Goal: Task Accomplishment & Management: Use online tool/utility

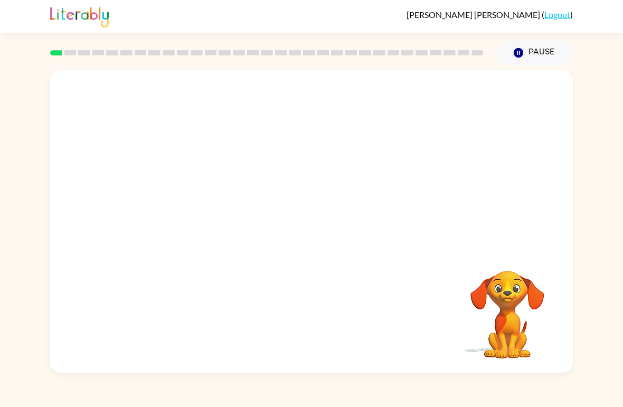
click at [540, 56] on button "Pause Pause" at bounding box center [534, 53] width 77 height 24
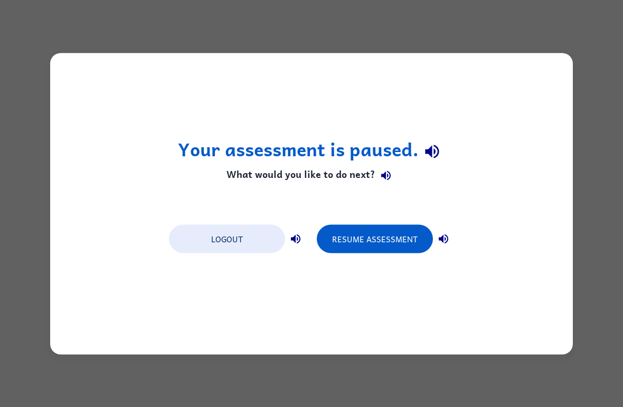
click at [241, 235] on button "Logout" at bounding box center [227, 238] width 116 height 29
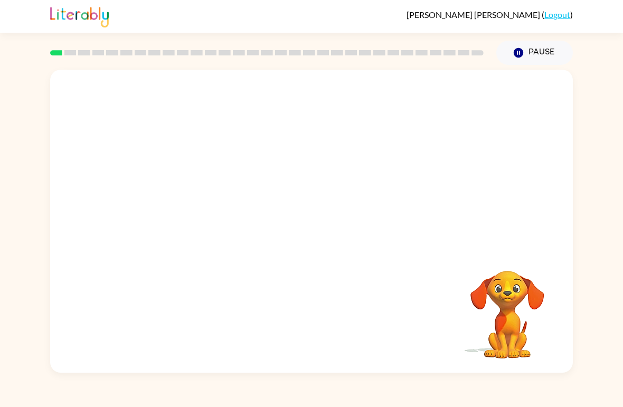
click at [141, 200] on div at bounding box center [311, 159] width 523 height 179
click at [151, 194] on div at bounding box center [311, 159] width 523 height 179
click at [502, 309] on video "Your browser must support playing .mp4 files to use Literably. Please try using…" at bounding box center [507, 307] width 106 height 106
click at [501, 309] on video "Your browser must support playing .mp4 files to use Literably. Please try using…" at bounding box center [507, 307] width 106 height 106
click at [551, 263] on video "Your browser must support playing .mp4 files to use Literably. Please try using…" at bounding box center [507, 307] width 106 height 106
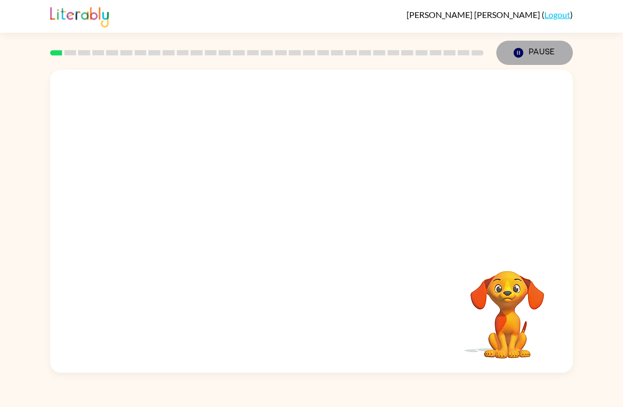
click at [537, 62] on button "Pause Pause" at bounding box center [534, 53] width 77 height 24
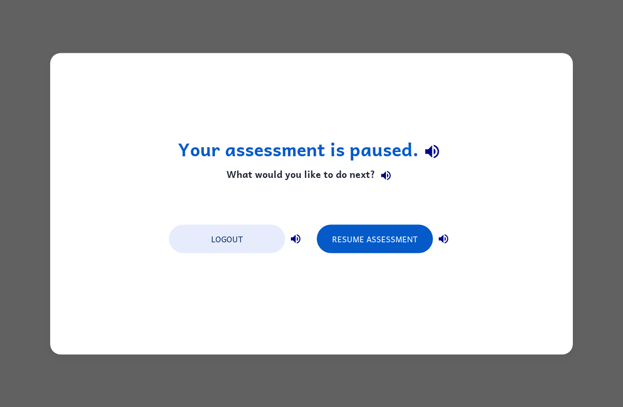
click at [402, 246] on button "Resume Assessment" at bounding box center [375, 238] width 116 height 29
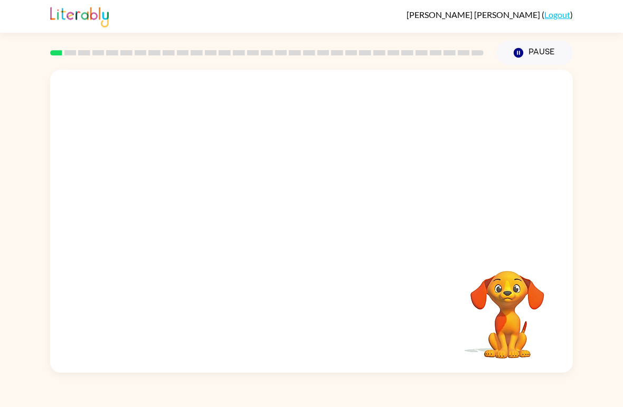
click at [337, 219] on div at bounding box center [311, 159] width 523 height 179
click at [336, 219] on div at bounding box center [311, 159] width 523 height 179
click at [321, 213] on div at bounding box center [311, 159] width 523 height 179
click at [320, 213] on div at bounding box center [311, 159] width 523 height 179
click at [314, 220] on div at bounding box center [311, 159] width 523 height 179
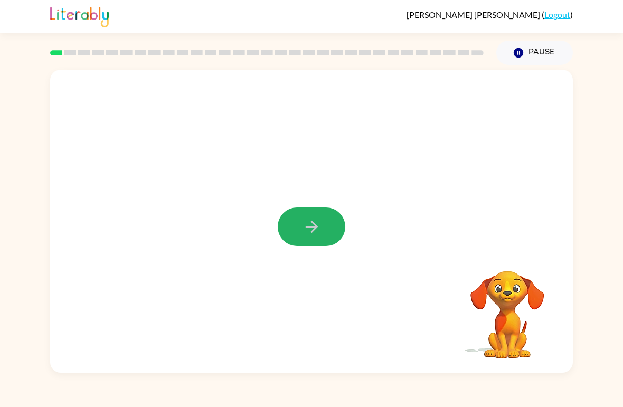
click at [312, 222] on icon "button" at bounding box center [311, 227] width 12 height 12
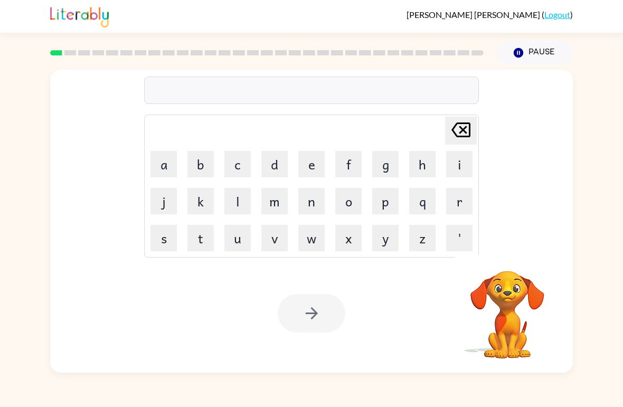
click at [282, 164] on button "d" at bounding box center [274, 164] width 26 height 26
click at [358, 203] on button "o" at bounding box center [348, 201] width 26 height 26
click at [468, 130] on icon "Delete Delete last character input" at bounding box center [460, 129] width 25 height 25
click at [467, 130] on icon "Delete Delete last character input" at bounding box center [460, 129] width 25 height 25
click at [470, 133] on icon at bounding box center [460, 129] width 19 height 15
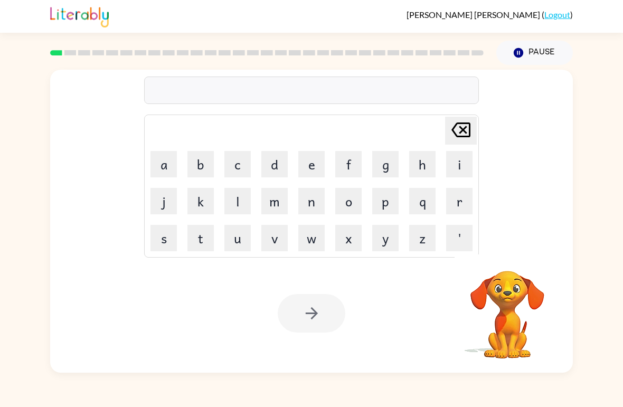
click at [470, 133] on icon at bounding box center [460, 129] width 19 height 15
click at [169, 236] on button "s" at bounding box center [163, 238] width 26 height 26
click at [229, 232] on button "u" at bounding box center [237, 238] width 26 height 26
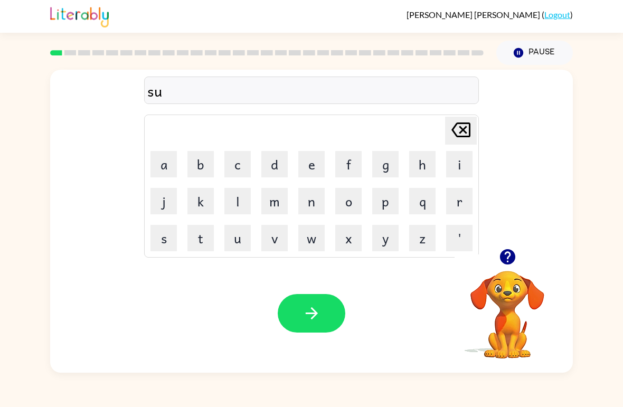
click at [176, 237] on button "s" at bounding box center [163, 238] width 26 height 26
click at [425, 169] on button "h" at bounding box center [422, 164] width 26 height 26
click at [324, 311] on button "button" at bounding box center [312, 313] width 68 height 39
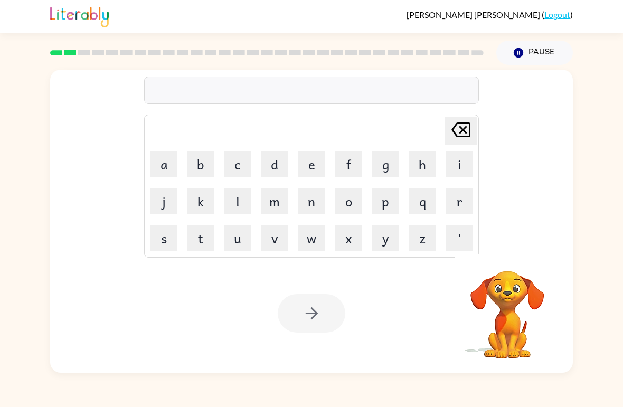
click at [162, 169] on button "a" at bounding box center [163, 164] width 26 height 26
click at [390, 208] on button "p" at bounding box center [385, 201] width 26 height 26
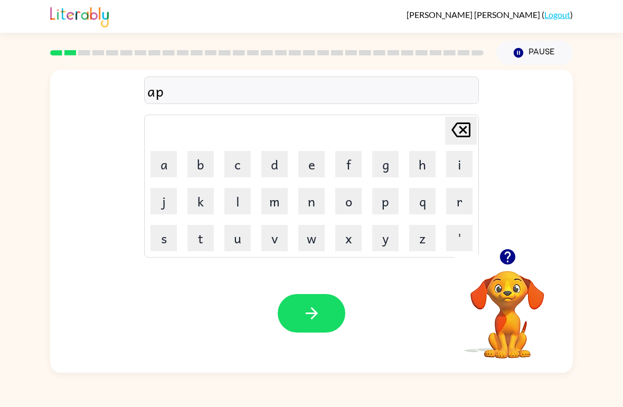
click at [392, 209] on button "p" at bounding box center [385, 201] width 26 height 26
click at [320, 166] on button "e" at bounding box center [311, 164] width 26 height 26
click at [464, 196] on button "r" at bounding box center [459, 201] width 26 height 26
click at [461, 144] on div "Delete Delete last character input" at bounding box center [460, 130] width 25 height 27
click at [461, 143] on div "Delete Delete last character input" at bounding box center [460, 130] width 25 height 27
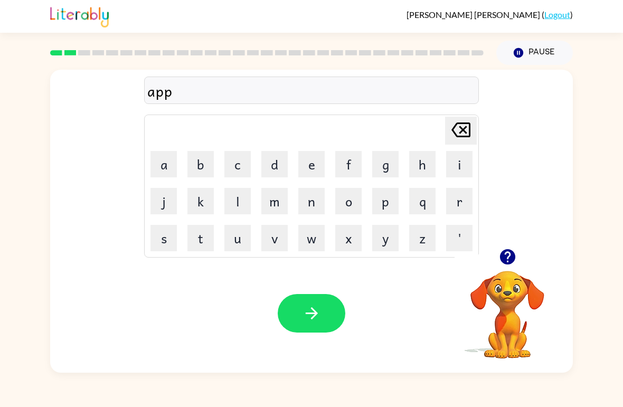
click at [474, 134] on button "Delete Delete last character input" at bounding box center [461, 131] width 32 height 28
click at [322, 159] on button "e" at bounding box center [311, 164] width 26 height 26
click at [164, 166] on button "a" at bounding box center [163, 164] width 26 height 26
click at [450, 199] on button "r" at bounding box center [459, 201] width 26 height 26
click at [308, 166] on button "e" at bounding box center [311, 164] width 26 height 26
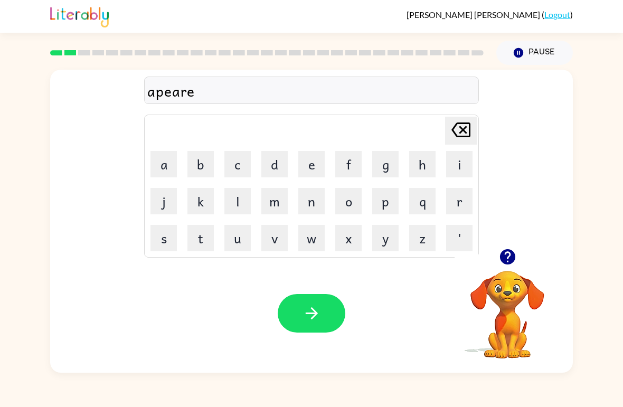
click at [312, 200] on button "n" at bounding box center [311, 201] width 26 height 26
click at [240, 167] on button "c" at bounding box center [237, 164] width 26 height 26
click at [310, 170] on button "e" at bounding box center [311, 164] width 26 height 26
click at [168, 240] on button "s" at bounding box center [163, 238] width 26 height 26
click at [330, 320] on button "button" at bounding box center [312, 313] width 68 height 39
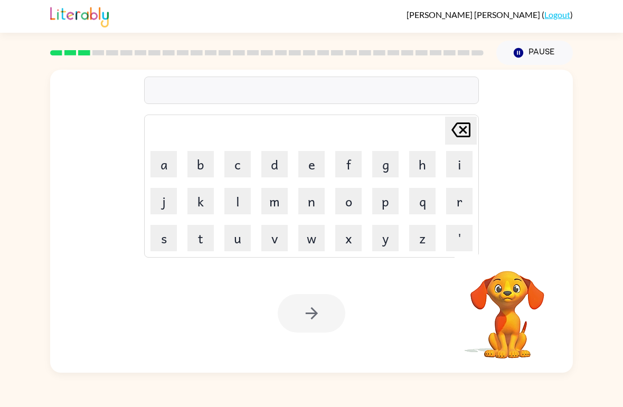
click at [466, 203] on button "r" at bounding box center [459, 201] width 26 height 26
click at [324, 164] on button "e" at bounding box center [311, 164] width 26 height 26
click at [157, 164] on button "a" at bounding box center [163, 164] width 26 height 26
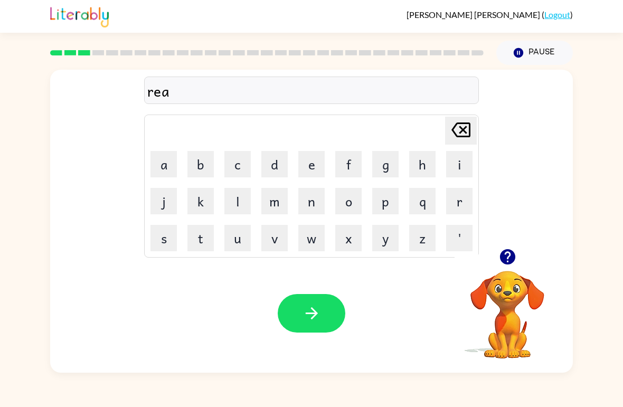
click at [232, 198] on button "l" at bounding box center [237, 201] width 26 height 26
click at [452, 163] on button "i" at bounding box center [459, 164] width 26 height 26
click at [202, 243] on button "t" at bounding box center [200, 238] width 26 height 26
click at [388, 245] on button "y" at bounding box center [385, 238] width 26 height 26
click at [322, 309] on button "button" at bounding box center [312, 313] width 68 height 39
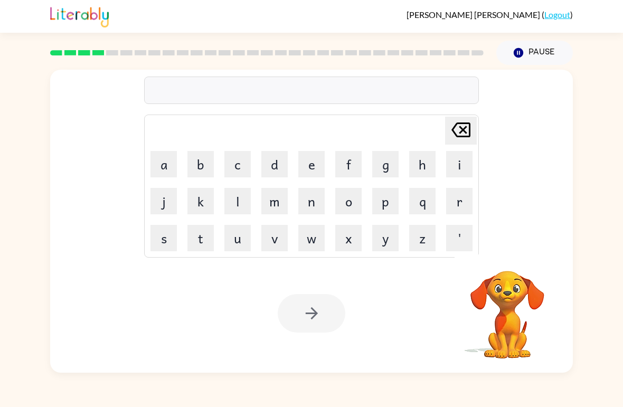
click at [315, 168] on button "e" at bounding box center [311, 164] width 26 height 26
click at [229, 205] on button "l" at bounding box center [237, 201] width 26 height 26
click at [455, 156] on button "i" at bounding box center [459, 164] width 26 height 26
click at [271, 203] on button "m" at bounding box center [274, 201] width 26 height 26
click at [456, 167] on button "i" at bounding box center [459, 164] width 26 height 26
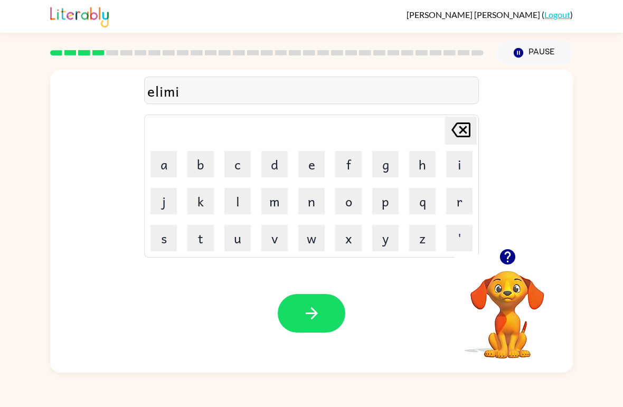
click at [319, 201] on button "n" at bounding box center [311, 201] width 26 height 26
click at [164, 159] on button "a" at bounding box center [163, 164] width 26 height 26
click at [191, 244] on button "t" at bounding box center [200, 238] width 26 height 26
click at [308, 159] on button "e" at bounding box center [311, 164] width 26 height 26
click at [330, 319] on button "button" at bounding box center [312, 313] width 68 height 39
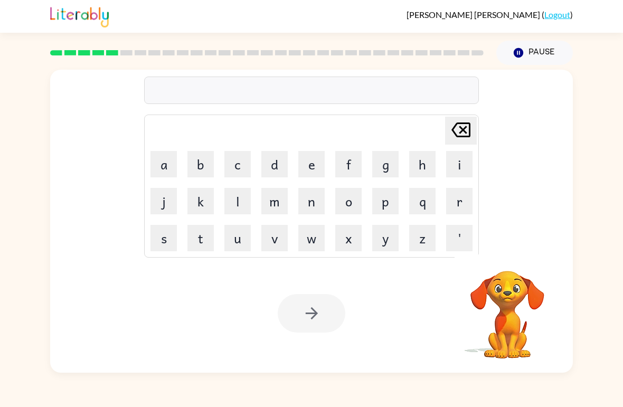
click at [276, 168] on button "d" at bounding box center [274, 164] width 26 height 26
click at [233, 238] on button "u" at bounding box center [237, 238] width 26 height 26
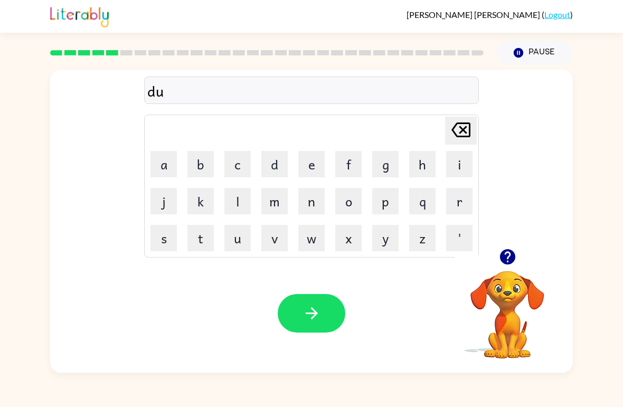
click at [375, 204] on button "p" at bounding box center [385, 201] width 26 height 26
click at [238, 194] on button "l" at bounding box center [237, 201] width 26 height 26
click at [461, 168] on button "i" at bounding box center [459, 164] width 26 height 26
click at [244, 169] on button "c" at bounding box center [237, 164] width 26 height 26
click at [161, 166] on button "a" at bounding box center [163, 164] width 26 height 26
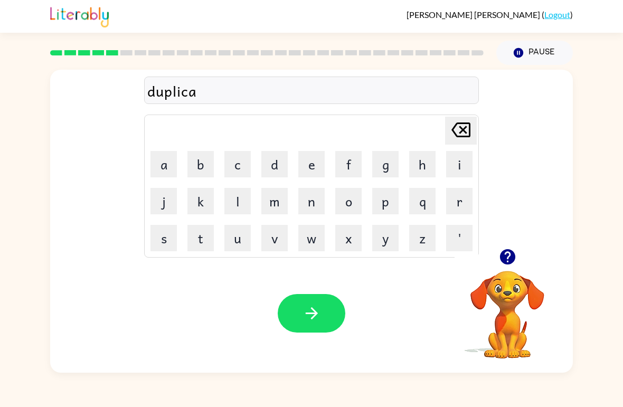
click at [198, 237] on button "t" at bounding box center [200, 238] width 26 height 26
click at [310, 165] on button "e" at bounding box center [311, 164] width 26 height 26
click at [341, 320] on button "button" at bounding box center [312, 313] width 68 height 39
click at [500, 260] on icon "button" at bounding box center [507, 257] width 18 height 18
click at [287, 230] on button "v" at bounding box center [274, 238] width 26 height 26
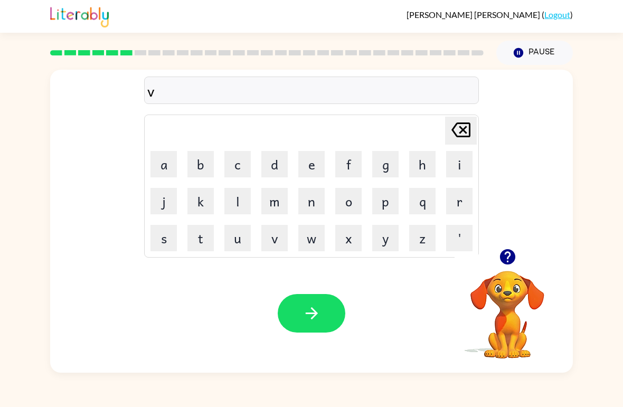
click at [162, 174] on button "a" at bounding box center [163, 164] width 26 height 26
click at [232, 165] on button "c" at bounding box center [237, 164] width 26 height 26
click at [168, 158] on button "a" at bounding box center [163, 164] width 26 height 26
click at [201, 240] on button "t" at bounding box center [200, 238] width 26 height 26
click at [460, 163] on button "i" at bounding box center [459, 164] width 26 height 26
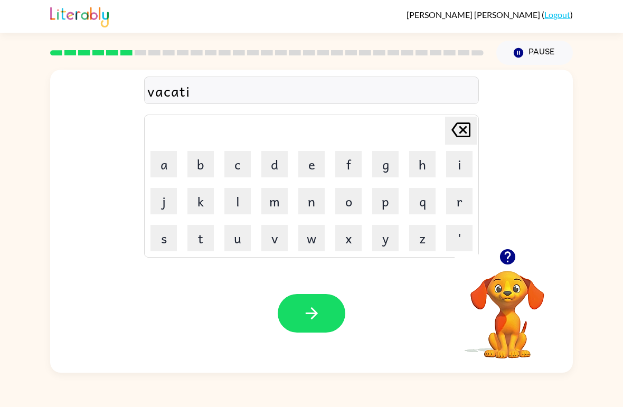
click at [164, 169] on button "a" at bounding box center [163, 164] width 26 height 26
click at [461, 140] on icon "Delete Delete last character input" at bounding box center [460, 129] width 25 height 25
click at [360, 201] on button "o" at bounding box center [348, 201] width 26 height 26
click at [312, 201] on button "n" at bounding box center [311, 201] width 26 height 26
click at [328, 325] on button "button" at bounding box center [312, 313] width 68 height 39
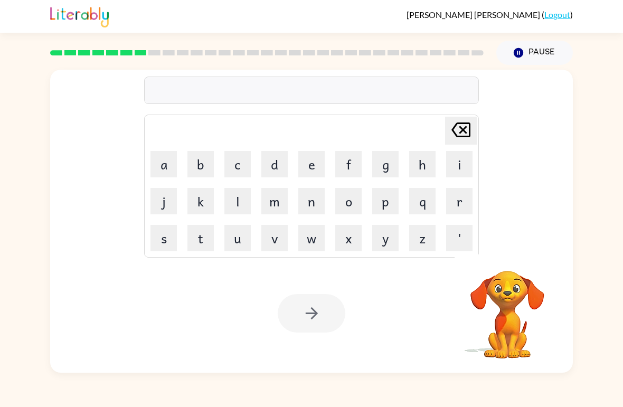
click at [388, 199] on button "p" at bounding box center [385, 201] width 26 height 26
click at [243, 243] on button "u" at bounding box center [237, 238] width 26 height 26
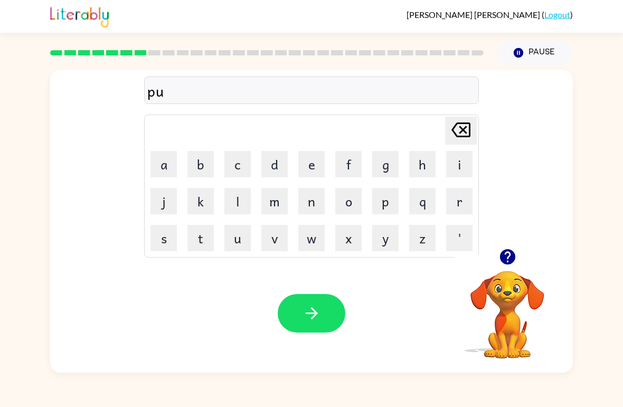
click at [284, 157] on button "d" at bounding box center [274, 164] width 26 height 26
click at [284, 156] on button "d" at bounding box center [274, 164] width 26 height 26
click at [229, 206] on button "l" at bounding box center [237, 201] width 26 height 26
click at [316, 172] on button "e" at bounding box center [311, 164] width 26 height 26
click at [328, 308] on button "button" at bounding box center [312, 313] width 68 height 39
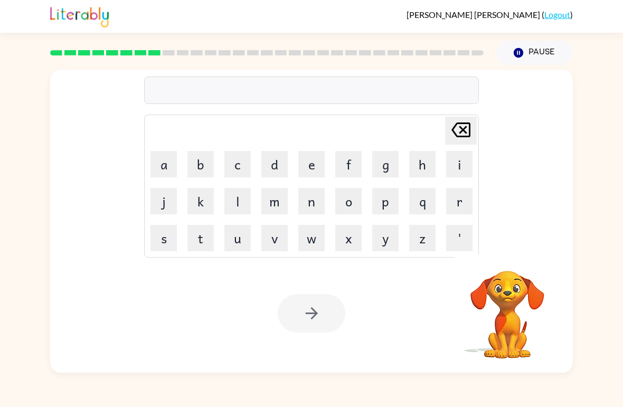
click at [384, 212] on button "p" at bounding box center [385, 201] width 26 height 26
click at [154, 157] on button "a" at bounding box center [163, 164] width 26 height 26
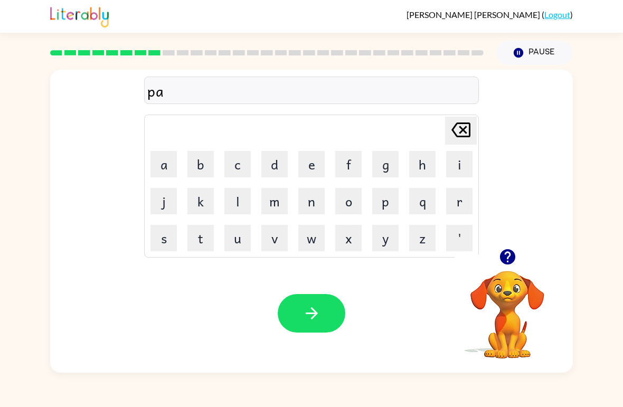
click at [463, 201] on button "r" at bounding box center [459, 201] width 26 height 26
click at [200, 237] on button "t" at bounding box center [200, 238] width 26 height 26
click at [454, 164] on button "i" at bounding box center [459, 164] width 26 height 26
click at [233, 168] on button "c" at bounding box center [237, 164] width 26 height 26
click at [250, 204] on button "l" at bounding box center [237, 201] width 26 height 26
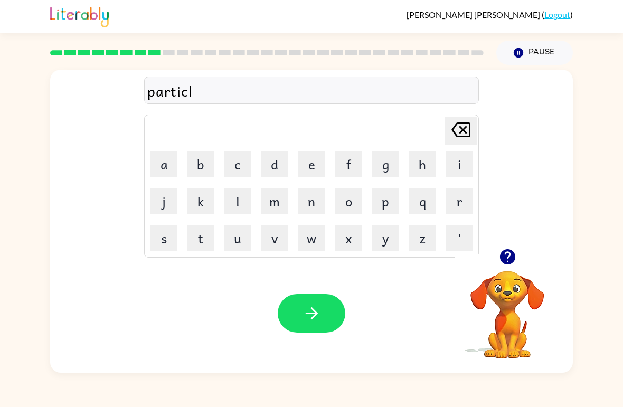
click at [315, 168] on button "e" at bounding box center [311, 164] width 26 height 26
click at [335, 317] on button "button" at bounding box center [312, 313] width 68 height 39
click at [559, 55] on button "Pause Pause" at bounding box center [534, 53] width 77 height 24
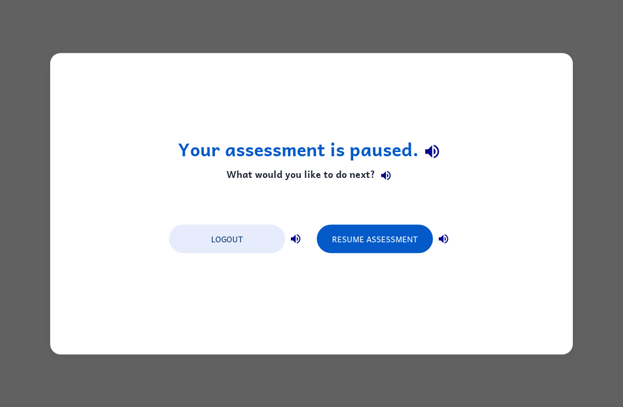
click at [584, 33] on div "Your assessment is paused. What would you like to do next? Logout Resume Assess…" at bounding box center [311, 203] width 623 height 407
click at [403, 239] on button "Resume Assessment" at bounding box center [375, 238] width 116 height 29
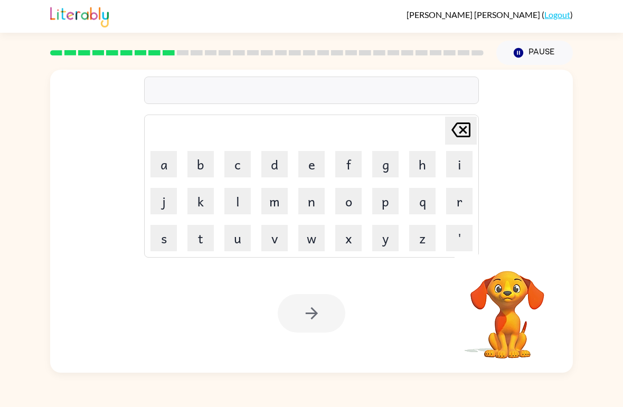
click at [394, 198] on button "p" at bounding box center [385, 201] width 26 height 26
click at [323, 167] on button "e" at bounding box center [311, 164] width 26 height 26
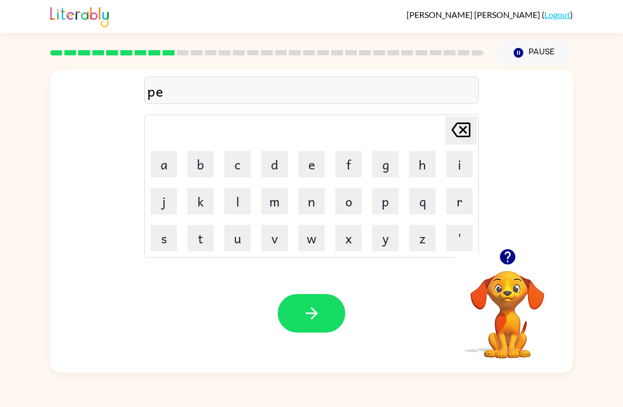
click at [320, 236] on button "w" at bounding box center [311, 238] width 26 height 26
click at [266, 174] on button "d" at bounding box center [274, 164] width 26 height 26
click at [458, 164] on button "i" at bounding box center [459, 164] width 26 height 26
click at [320, 169] on button "e" at bounding box center [311, 164] width 26 height 26
click at [392, 205] on button "p" at bounding box center [385, 201] width 26 height 26
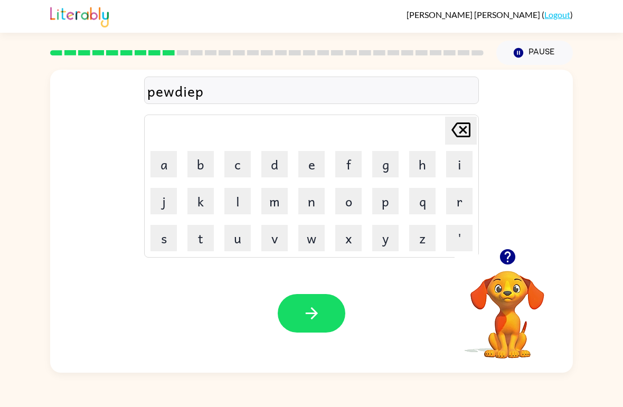
click at [455, 169] on button "i" at bounding box center [459, 164] width 26 height 26
click at [302, 168] on button "e" at bounding box center [311, 164] width 26 height 26
click at [542, 156] on div "pewdiepie Delete Delete last character input a b c d e f g h i j k l m n o p q …" at bounding box center [311, 159] width 523 height 179
click at [464, 130] on icon "Delete Delete last character input" at bounding box center [460, 129] width 25 height 25
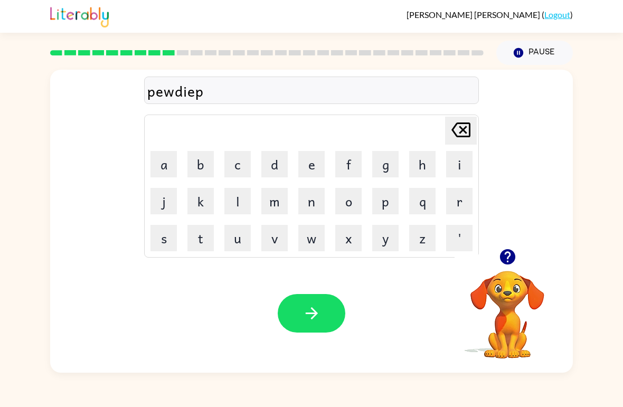
click at [459, 131] on icon "Delete Delete last character input" at bounding box center [460, 129] width 25 height 25
click at [459, 130] on icon "Delete Delete last character input" at bounding box center [460, 129] width 25 height 25
click at [463, 130] on icon at bounding box center [460, 129] width 19 height 15
click at [462, 130] on icon at bounding box center [460, 129] width 19 height 15
click at [462, 131] on icon at bounding box center [460, 129] width 19 height 15
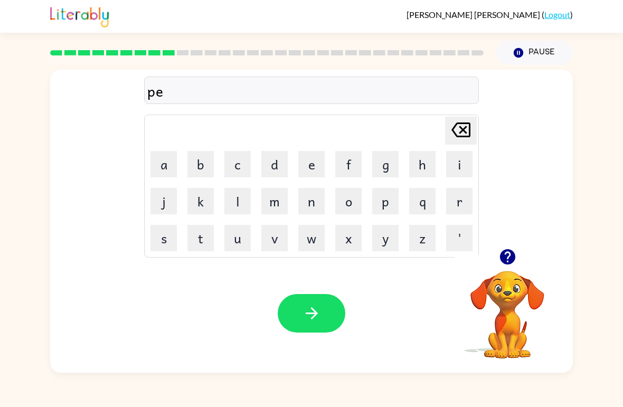
click at [462, 130] on icon at bounding box center [460, 129] width 19 height 15
click at [464, 129] on icon at bounding box center [460, 129] width 19 height 15
click at [500, 256] on icon "button" at bounding box center [506, 256] width 15 height 15
click at [469, 198] on button "r" at bounding box center [459, 201] width 26 height 26
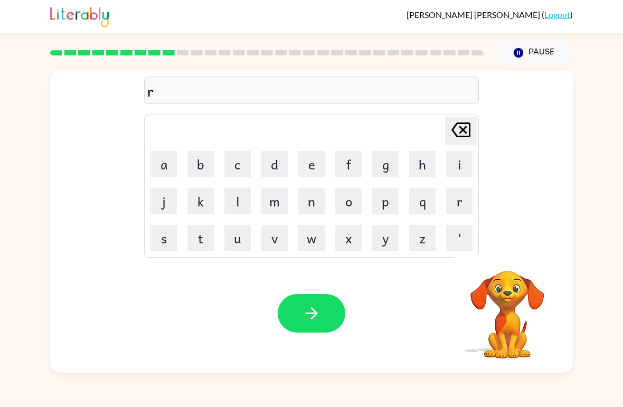
click at [324, 160] on button "e" at bounding box center [311, 164] width 26 height 26
click at [240, 167] on button "c" at bounding box center [237, 164] width 26 height 26
click at [163, 166] on button "a" at bounding box center [163, 164] width 26 height 26
click at [392, 209] on button "p" at bounding box center [385, 201] width 26 height 26
click at [204, 233] on button "t" at bounding box center [200, 238] width 26 height 26
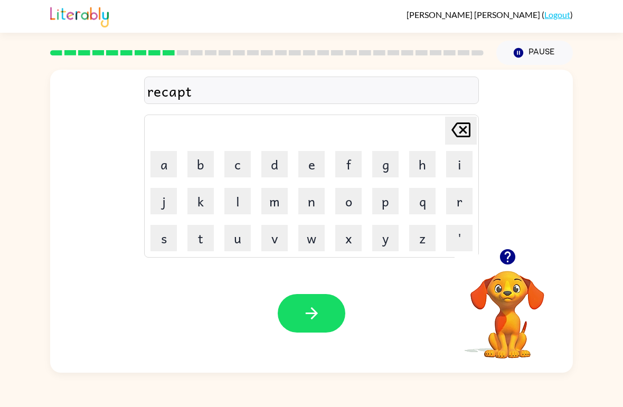
click at [233, 243] on button "u" at bounding box center [237, 238] width 26 height 26
click at [450, 207] on button "r" at bounding box center [459, 201] width 26 height 26
click at [311, 168] on button "e" at bounding box center [311, 164] width 26 height 26
click at [329, 315] on button "button" at bounding box center [312, 313] width 68 height 39
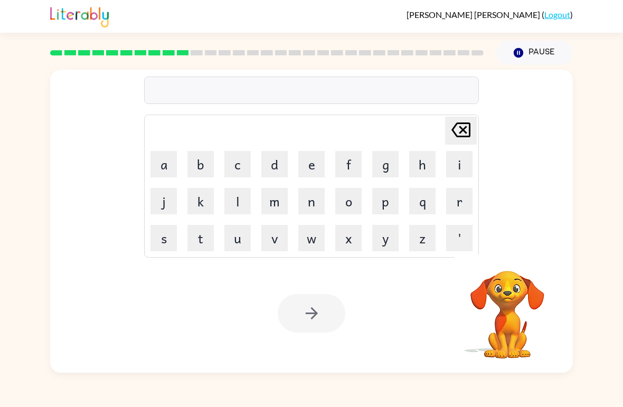
click at [571, 52] on button "Pause Pause" at bounding box center [534, 53] width 77 height 24
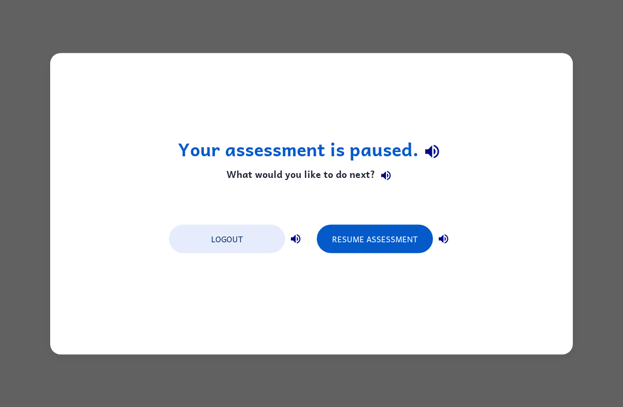
click at [401, 236] on button "Resume Assessment" at bounding box center [375, 238] width 116 height 29
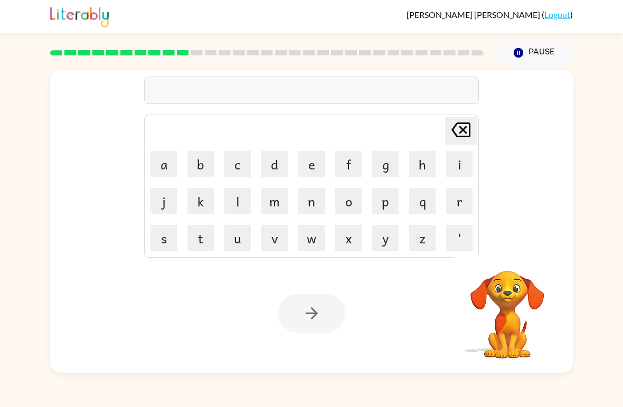
click at [378, 97] on div at bounding box center [311, 90] width 335 height 27
click at [506, 276] on video "Your browser must support playing .mp4 files to use Literably. Please try using…" at bounding box center [507, 307] width 106 height 106
click at [506, 275] on video "Your browser must support playing .mp4 files to use Literably. Please try using…" at bounding box center [507, 307] width 106 height 106
click at [517, 248] on div at bounding box center [507, 256] width 106 height 27
click at [507, 264] on icon "button" at bounding box center [506, 256] width 15 height 15
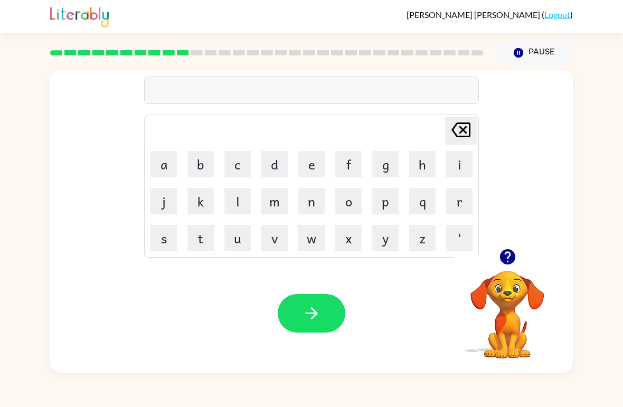
click at [212, 196] on button "k" at bounding box center [200, 201] width 26 height 26
click at [448, 202] on button "r" at bounding box center [459, 201] width 26 height 26
click at [324, 164] on button "e" at bounding box center [311, 164] width 26 height 26
click at [323, 164] on button "e" at bounding box center [311, 164] width 26 height 26
click at [204, 196] on button "k" at bounding box center [200, 201] width 26 height 26
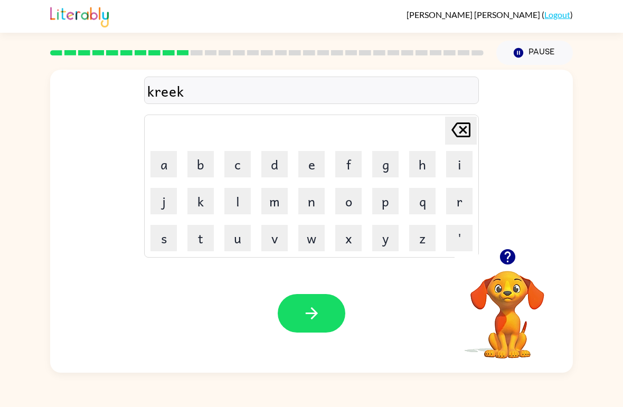
click at [246, 166] on button "c" at bounding box center [237, 164] width 26 height 26
click at [452, 199] on button "r" at bounding box center [459, 201] width 26 height 26
click at [176, 154] on button "a" at bounding box center [163, 164] width 26 height 26
click at [355, 159] on button "f" at bounding box center [348, 164] width 26 height 26
click at [212, 231] on button "t" at bounding box center [200, 238] width 26 height 26
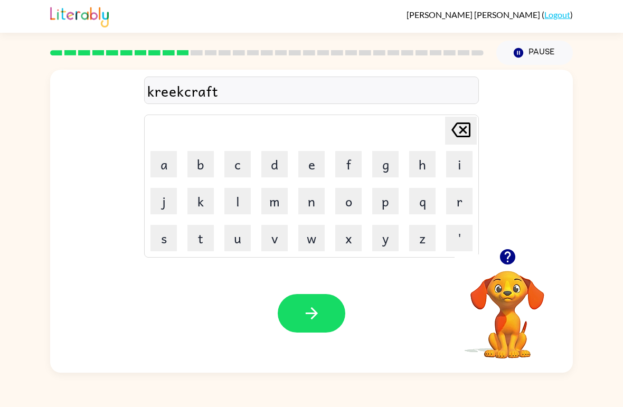
click at [548, 172] on div "kreekcraft Delete Delete last character input a b c d e f g h i j k l m n o p q…" at bounding box center [311, 159] width 523 height 179
click at [452, 124] on icon "Delete Delete last character input" at bounding box center [460, 129] width 25 height 25
click at [466, 129] on icon at bounding box center [460, 129] width 19 height 15
click at [466, 128] on icon at bounding box center [460, 129] width 19 height 15
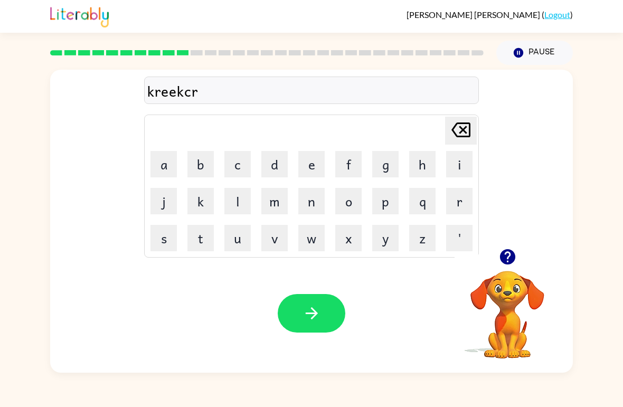
click at [463, 131] on icon at bounding box center [460, 129] width 19 height 15
click at [465, 127] on icon at bounding box center [460, 129] width 19 height 15
click at [464, 127] on icon "Delete Delete last character input" at bounding box center [460, 129] width 25 height 25
click at [464, 130] on icon at bounding box center [460, 129] width 19 height 15
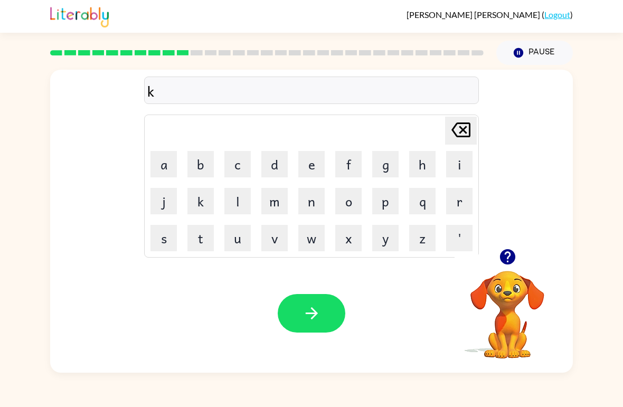
click at [464, 130] on icon at bounding box center [460, 129] width 19 height 15
click at [466, 131] on icon "Delete Delete last character input" at bounding box center [460, 129] width 25 height 25
click at [466, 130] on icon "Delete Delete last character input" at bounding box center [460, 129] width 25 height 25
click at [505, 263] on icon "button" at bounding box center [506, 256] width 15 height 15
click at [420, 212] on button "q" at bounding box center [422, 201] width 26 height 26
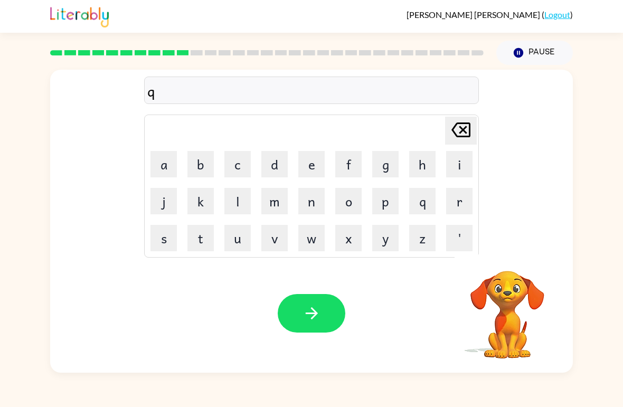
click at [467, 129] on icon "Delete Delete last character input" at bounding box center [460, 129] width 25 height 25
click at [387, 206] on button "p" at bounding box center [385, 201] width 26 height 26
click at [461, 201] on button "r" at bounding box center [459, 201] width 26 height 26
click at [323, 153] on button "e" at bounding box center [311, 164] width 26 height 26
click at [173, 242] on button "s" at bounding box center [163, 238] width 26 height 26
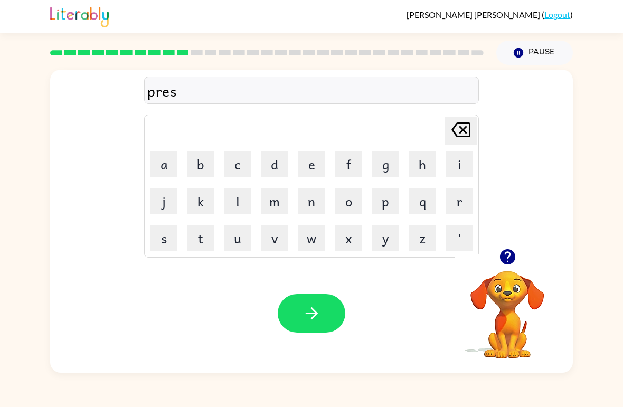
click at [232, 162] on button "c" at bounding box center [237, 164] width 26 height 26
click at [417, 162] on button "h" at bounding box center [422, 164] width 26 height 26
click at [355, 193] on button "o" at bounding box center [348, 201] width 26 height 26
click at [244, 197] on button "l" at bounding box center [237, 201] width 26 height 26
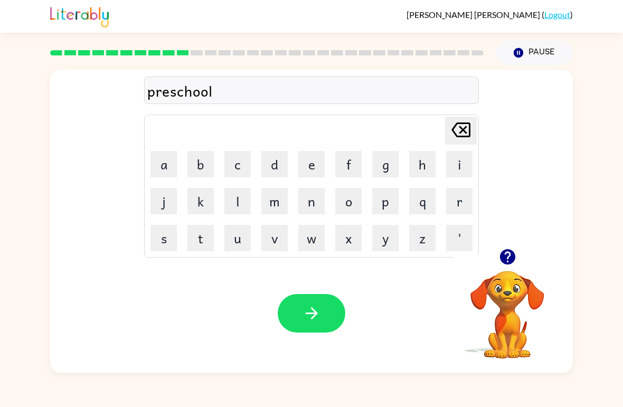
click at [329, 331] on button "button" at bounding box center [312, 313] width 68 height 39
click at [518, 255] on button "button" at bounding box center [507, 256] width 27 height 27
click at [502, 276] on video "Your browser must support playing .mp4 files to use Literably. Please try using…" at bounding box center [507, 307] width 106 height 106
click at [521, 271] on video "Your browser must support playing .mp4 files to use Literably. Please try using…" at bounding box center [507, 307] width 106 height 106
click at [526, 279] on video "Your browser must support playing .mp4 files to use Literably. Please try using…" at bounding box center [507, 307] width 106 height 106
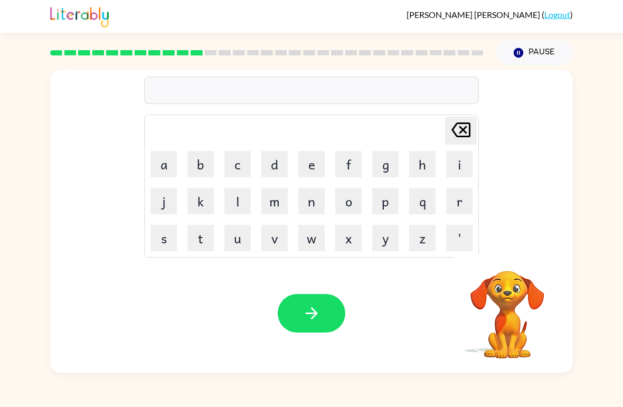
click at [507, 302] on video "Your browser must support playing .mp4 files to use Literably. Please try using…" at bounding box center [507, 307] width 106 height 106
click at [511, 301] on video "Your browser must support playing .mp4 files to use Literably. Please try using…" at bounding box center [507, 307] width 106 height 106
click at [493, 320] on video "Your browser must support playing .mp4 files to use Literably. Please try using…" at bounding box center [507, 307] width 106 height 106
click at [542, 52] on button "Pause Pause" at bounding box center [534, 53] width 77 height 24
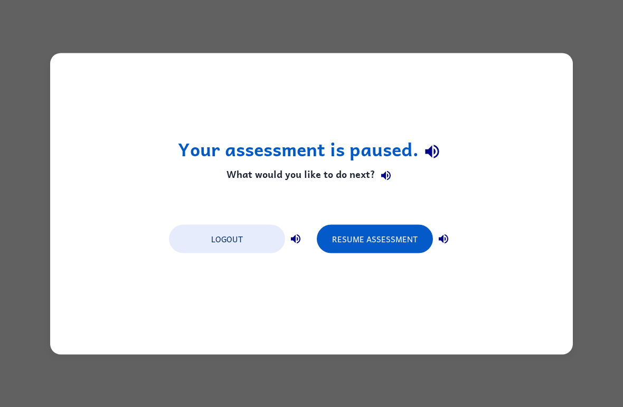
click at [559, 17] on div "Your assessment is paused. What would you like to do next? Logout Resume Assess…" at bounding box center [311, 203] width 623 height 407
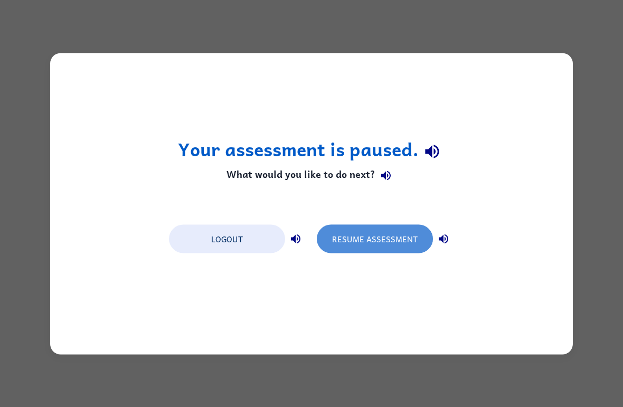
click at [393, 238] on button "Resume Assessment" at bounding box center [375, 238] width 116 height 29
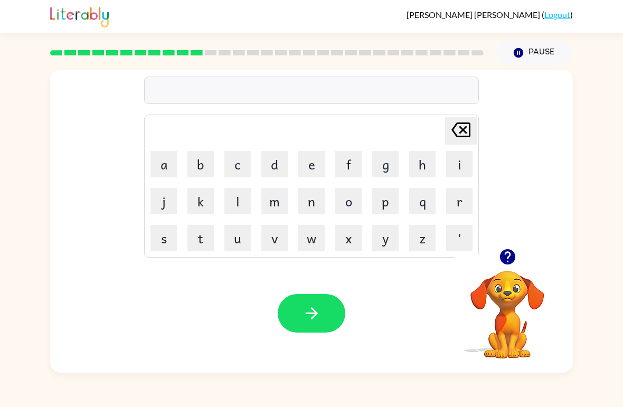
click at [539, 245] on div at bounding box center [507, 256] width 106 height 27
click at [513, 263] on icon "button" at bounding box center [507, 257] width 18 height 18
click at [498, 274] on video "Your browser must support playing .mp4 files to use Literably. Please try using…" at bounding box center [507, 307] width 106 height 106
click at [504, 255] on icon "button" at bounding box center [506, 256] width 15 height 15
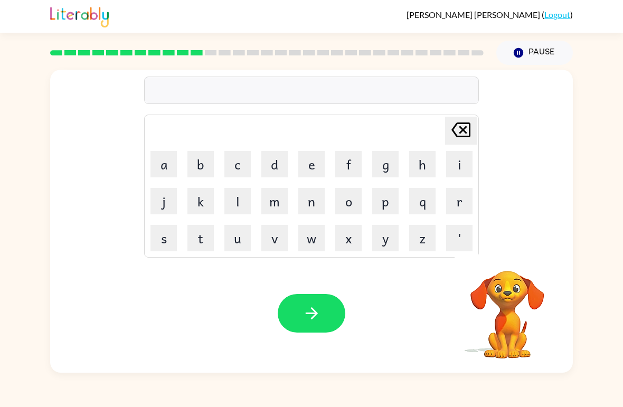
click at [503, 286] on video "Your browser must support playing .mp4 files to use Literably. Please try using…" at bounding box center [507, 307] width 106 height 106
click at [5, 31] on div "Juan-Jose Rodriguez-Ramirez ( Logout )" at bounding box center [311, 16] width 623 height 33
click at [507, 262] on icon "button" at bounding box center [507, 257] width 18 height 18
click at [507, 302] on video "Your browser must support playing .mp4 files to use Literably. Please try using…" at bounding box center [507, 307] width 106 height 106
click at [529, 279] on video "Your browser must support playing .mp4 files to use Literably. Please try using…" at bounding box center [507, 307] width 106 height 106
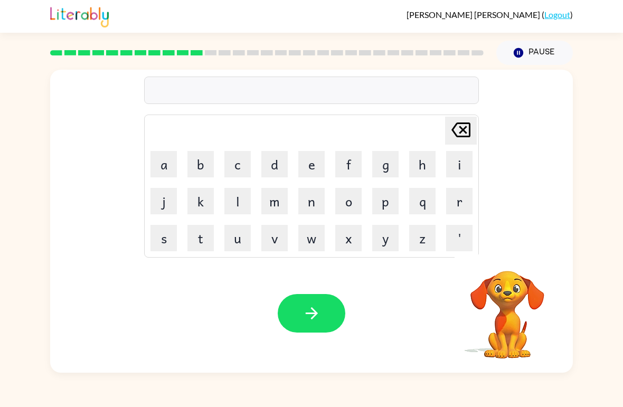
click at [510, 281] on video "Your browser must support playing .mp4 files to use Literably. Please try using…" at bounding box center [507, 307] width 106 height 106
click at [530, 51] on button "Pause Pause" at bounding box center [534, 53] width 77 height 24
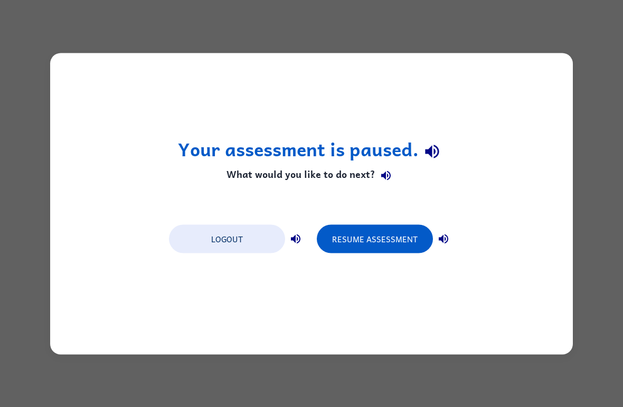
click at [390, 233] on button "Resume Assessment" at bounding box center [375, 238] width 116 height 29
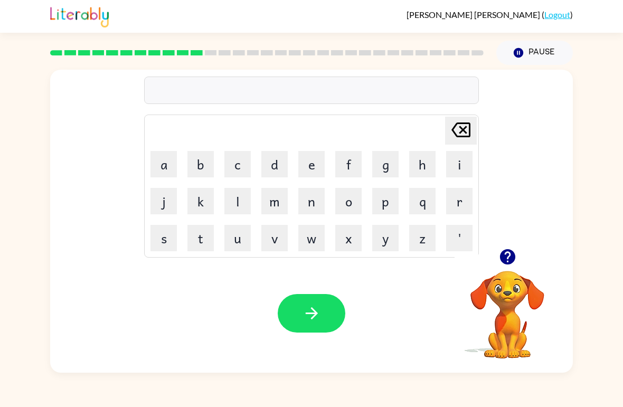
click at [431, 330] on div "Your browser must support playing .mp4 files to use Literably. Please try using…" at bounding box center [311, 313] width 523 height 119
click at [506, 268] on button "button" at bounding box center [507, 256] width 27 height 27
click at [514, 279] on video "Your browser must support playing .mp4 files to use Literably. Please try using…" at bounding box center [507, 307] width 106 height 106
click at [518, 288] on video "Your browser must support playing .mp4 files to use Literably. Please try using…" at bounding box center [507, 307] width 106 height 106
click at [518, 287] on video "Your browser must support playing .mp4 files to use Literably. Please try using…" at bounding box center [507, 307] width 106 height 106
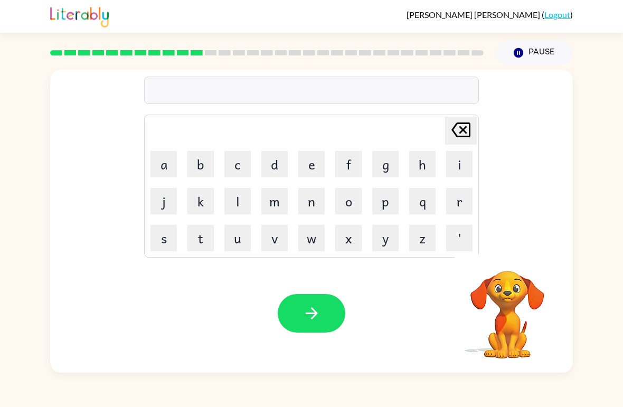
click at [520, 282] on video "Your browser must support playing .mp4 files to use Literably. Please try using…" at bounding box center [507, 307] width 106 height 106
click at [535, 53] on button "Pause Pause" at bounding box center [534, 53] width 77 height 24
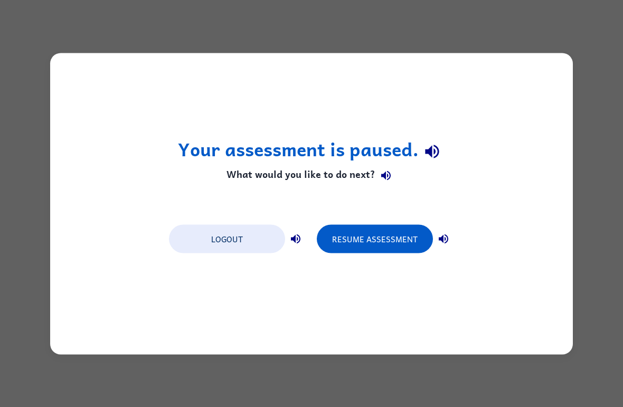
click at [394, 232] on button "Resume Assessment" at bounding box center [375, 238] width 116 height 29
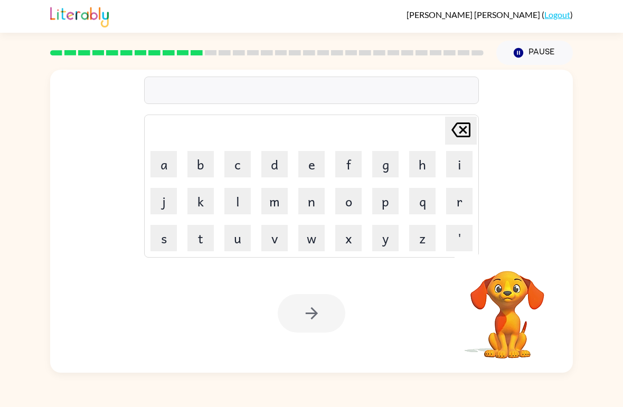
click at [509, 272] on video "Your browser must support playing .mp4 files to use Literably. Please try using…" at bounding box center [507, 307] width 106 height 106
click at [509, 261] on icon "button" at bounding box center [506, 256] width 15 height 15
click at [507, 257] on icon "button" at bounding box center [506, 256] width 15 height 15
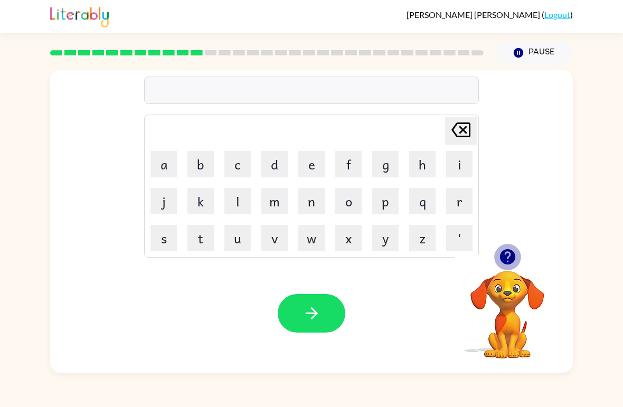
click at [510, 253] on icon "button" at bounding box center [506, 256] width 15 height 15
click at [515, 266] on icon "button" at bounding box center [507, 257] width 18 height 18
click at [522, 47] on button "Pause Pause" at bounding box center [534, 53] width 77 height 24
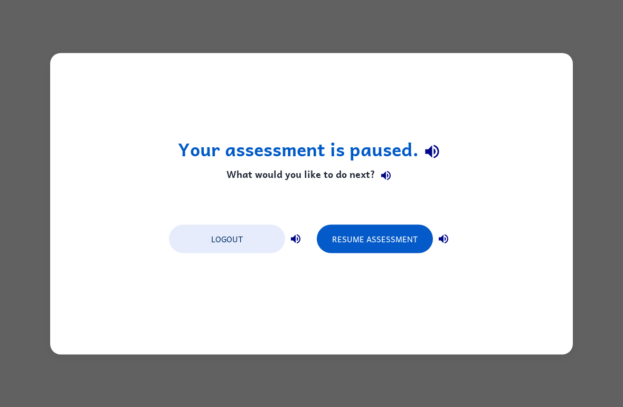
click at [418, 244] on button "Resume Assessment" at bounding box center [375, 238] width 116 height 29
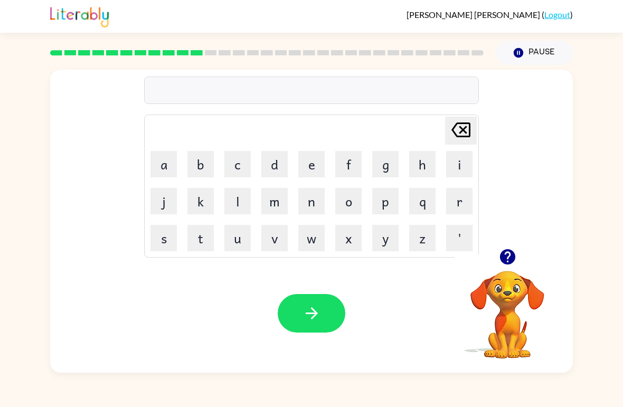
click at [320, 312] on icon "button" at bounding box center [311, 313] width 18 height 18
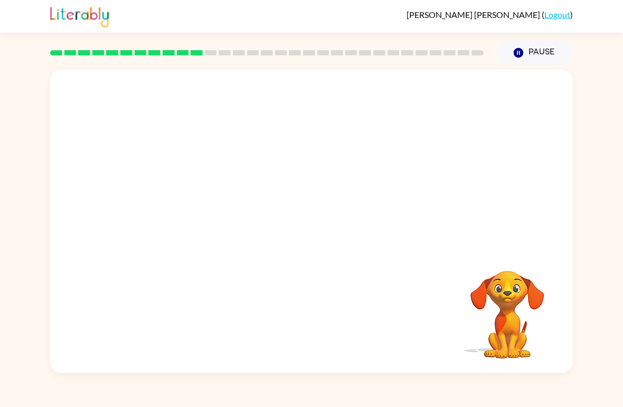
click at [509, 319] on video "Your browser must support playing .mp4 files to use Literably. Please try using…" at bounding box center [507, 307] width 106 height 106
click at [505, 318] on video "Your browser must support playing .mp4 files to use Literably. Please try using…" at bounding box center [507, 307] width 106 height 106
click at [525, 61] on button "Pause Pause" at bounding box center [534, 53] width 77 height 24
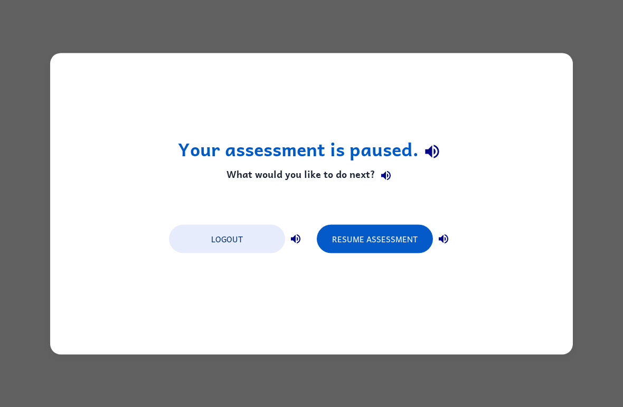
click at [283, 352] on div "Your assessment is paused. What would you like to do next? Logout Resume Assess…" at bounding box center [311, 203] width 523 height 301
click at [443, 380] on div "Your assessment is paused. What would you like to do next? Logout Resume Assess…" at bounding box center [311, 203] width 623 height 407
click at [259, 239] on button "Logout" at bounding box center [227, 238] width 116 height 29
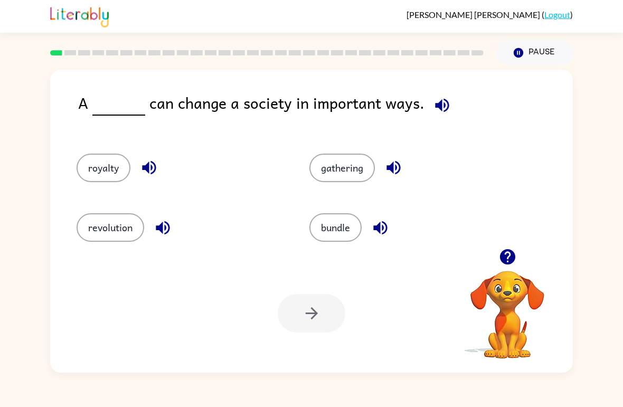
click at [356, 231] on button "bundle" at bounding box center [335, 227] width 52 height 29
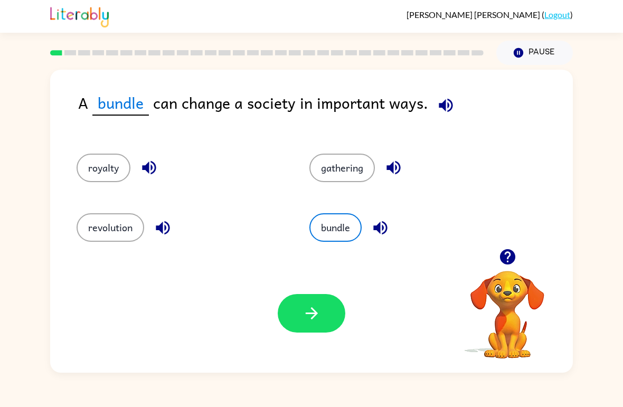
click at [336, 319] on button "button" at bounding box center [312, 313] width 68 height 39
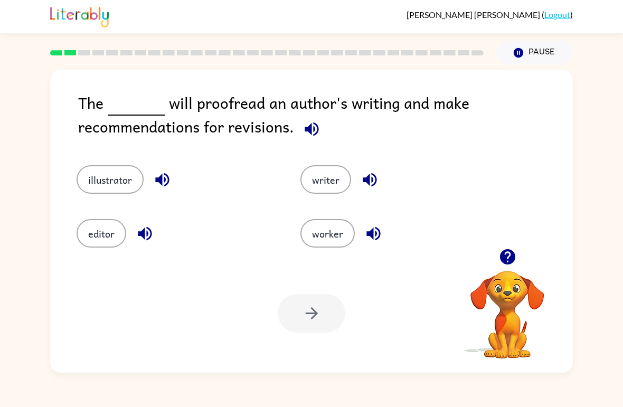
click at [98, 239] on button "editor" at bounding box center [102, 233] width 50 height 29
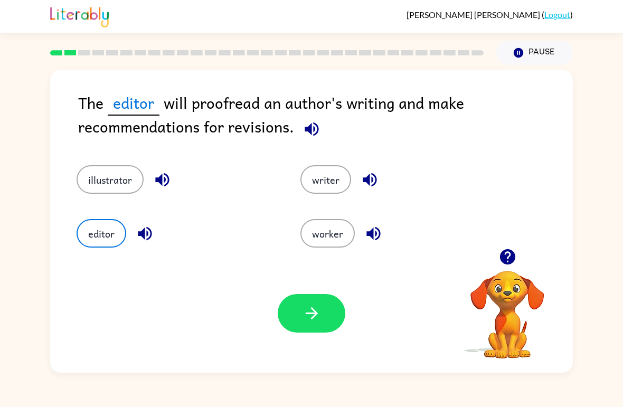
click at [297, 319] on button "button" at bounding box center [312, 313] width 68 height 39
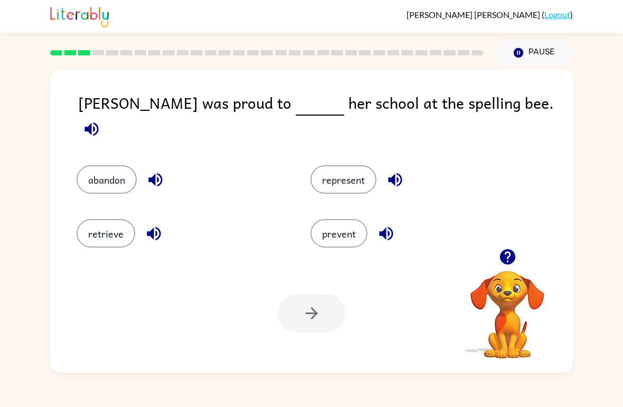
click at [526, 254] on div at bounding box center [507, 256] width 106 height 27
click at [514, 261] on icon "button" at bounding box center [506, 256] width 15 height 15
click at [358, 173] on button "represent" at bounding box center [343, 179] width 66 height 29
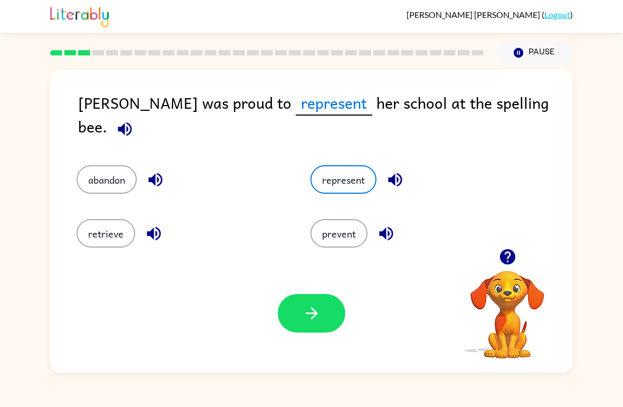
click at [367, 221] on div "prevent" at bounding box center [415, 233] width 210 height 29
click at [348, 224] on button "prevent" at bounding box center [338, 233] width 57 height 29
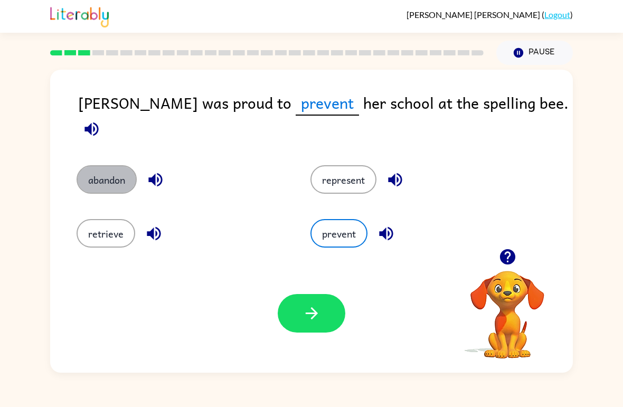
click at [82, 166] on button "abandon" at bounding box center [107, 179] width 60 height 29
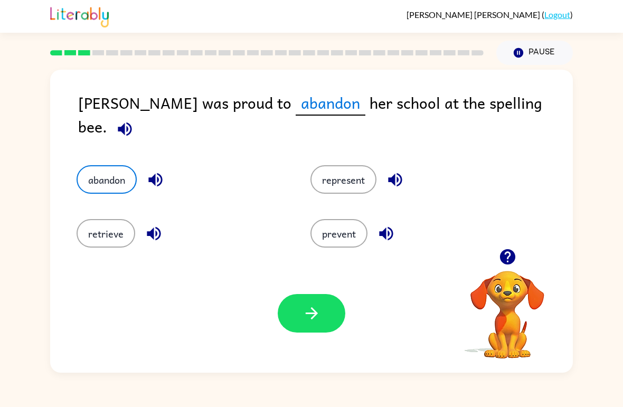
click at [89, 221] on button "retrieve" at bounding box center [106, 233] width 59 height 29
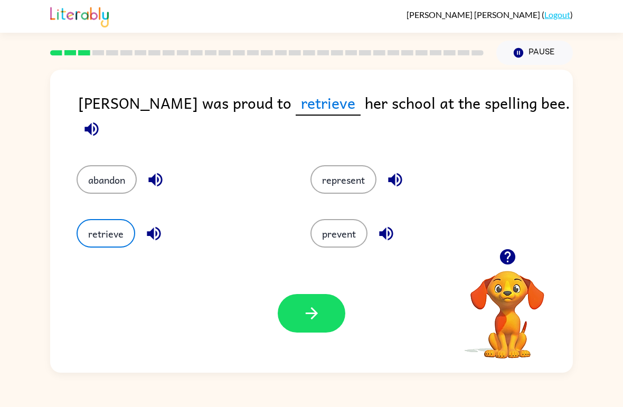
click at [355, 230] on button "prevent" at bounding box center [338, 233] width 57 height 29
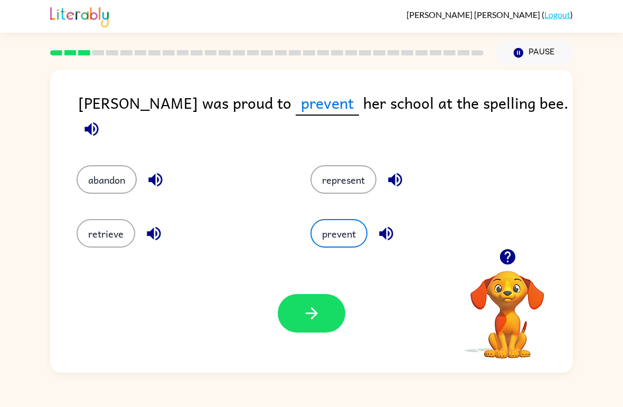
click at [326, 320] on button "button" at bounding box center [312, 313] width 68 height 39
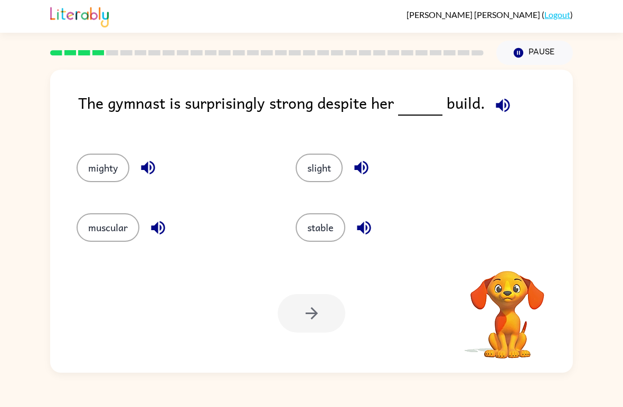
click at [499, 262] on video "Your browser must support playing .mp4 files to use Literably. Please try using…" at bounding box center [507, 307] width 106 height 106
click at [511, 264] on icon "button" at bounding box center [506, 256] width 15 height 15
click at [93, 218] on button "muscular" at bounding box center [108, 227] width 63 height 29
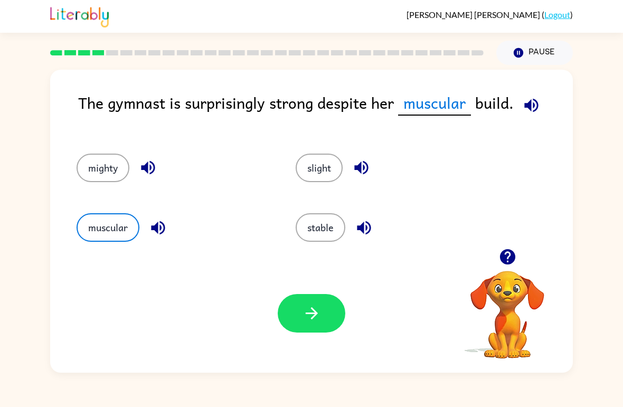
click at [330, 319] on button "button" at bounding box center [312, 313] width 68 height 39
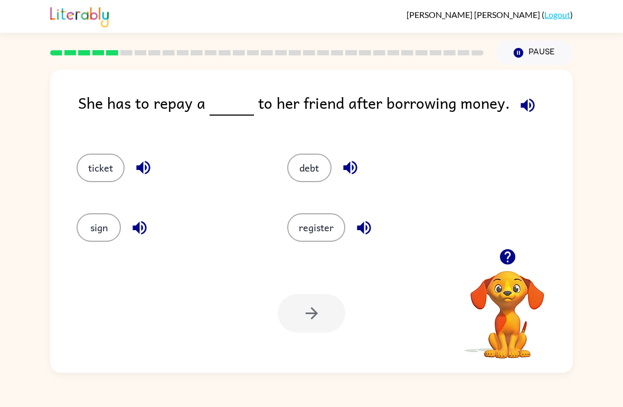
click at [324, 235] on button "register" at bounding box center [316, 227] width 58 height 29
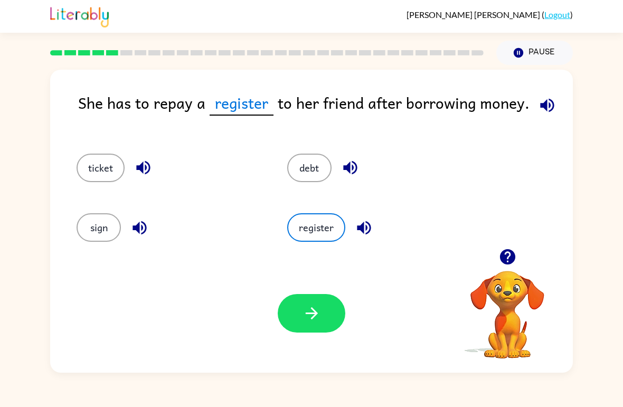
click at [287, 327] on button "button" at bounding box center [312, 313] width 68 height 39
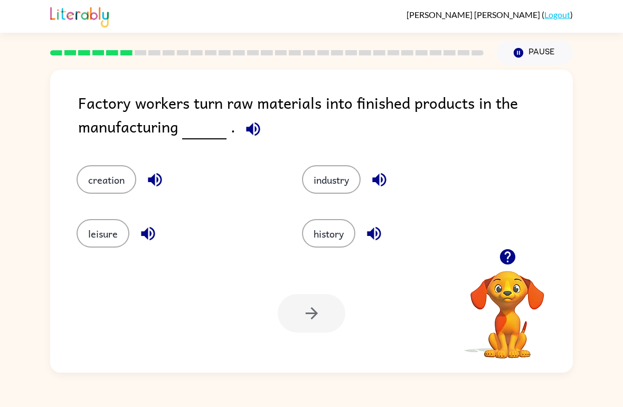
click at [98, 178] on button "creation" at bounding box center [107, 179] width 60 height 29
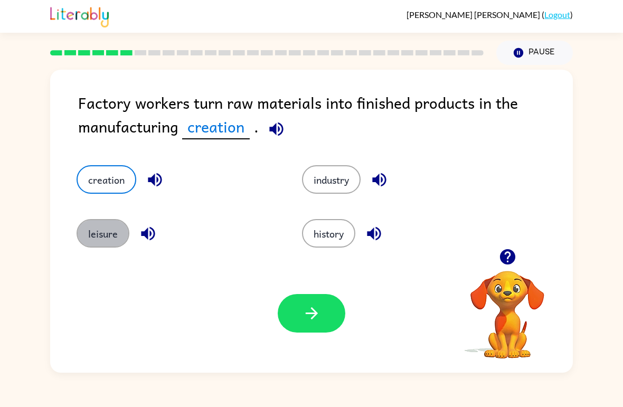
click at [86, 231] on button "leisure" at bounding box center [103, 233] width 53 height 29
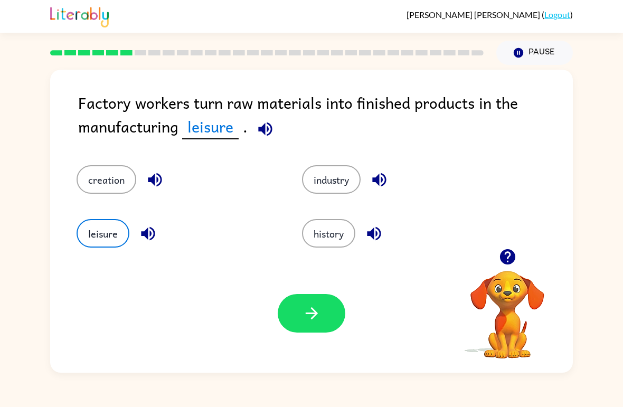
click at [335, 241] on button "history" at bounding box center [328, 233] width 53 height 29
click at [321, 300] on button "button" at bounding box center [312, 313] width 68 height 39
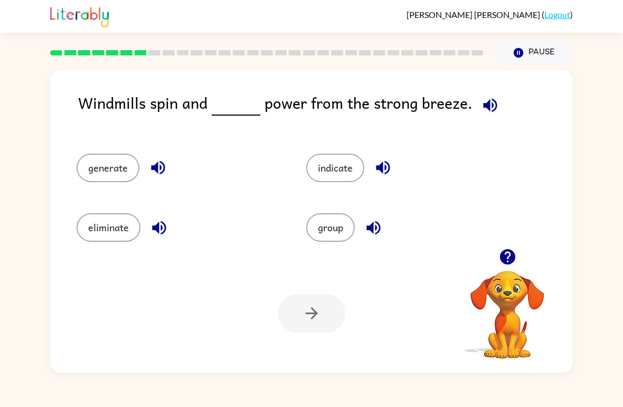
click at [2, 197] on div "Windmills spin and power from the strong breeze. generate indicate eliminate gr…" at bounding box center [311, 219] width 623 height 308
click at [96, 162] on button "generate" at bounding box center [108, 168] width 63 height 29
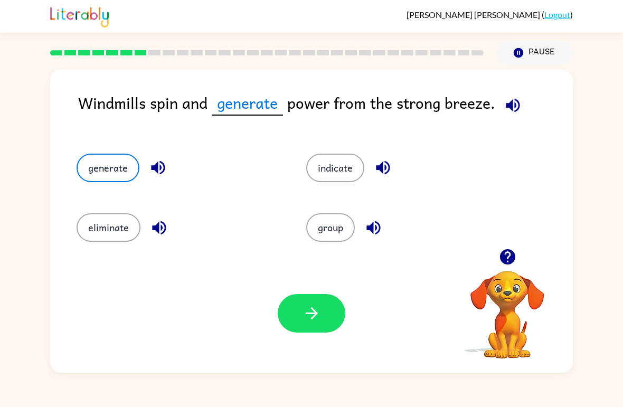
click at [343, 316] on button "button" at bounding box center [312, 313] width 68 height 39
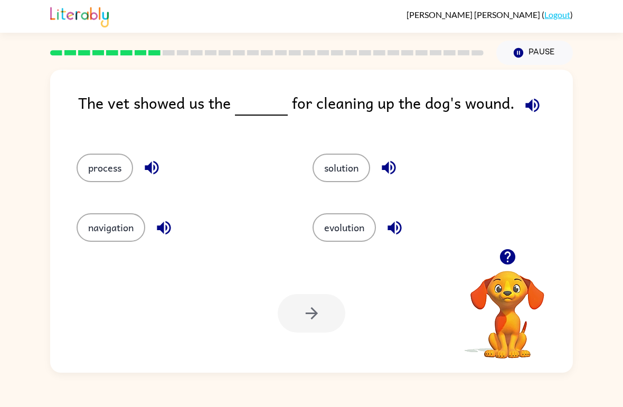
click at [99, 162] on button "process" at bounding box center [105, 168] width 56 height 29
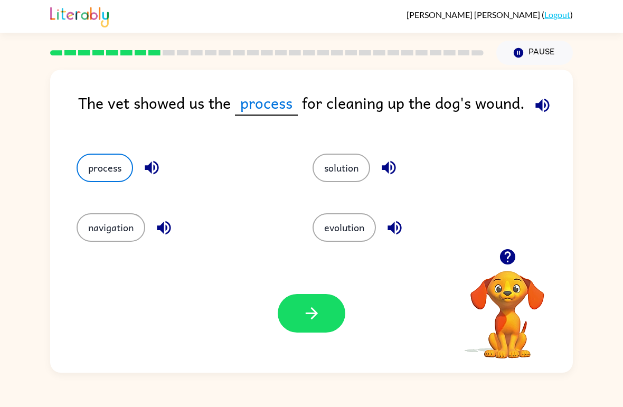
click at [324, 300] on button "button" at bounding box center [312, 313] width 68 height 39
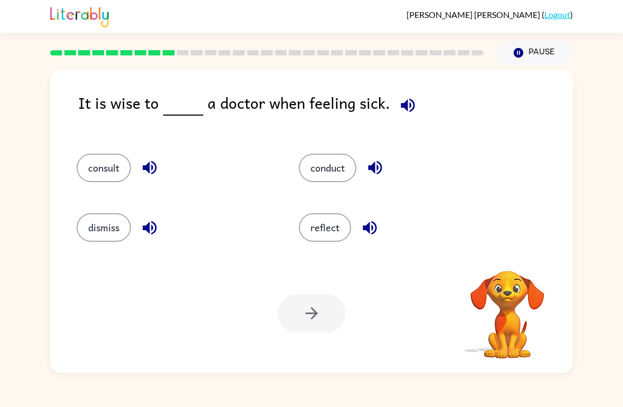
click at [329, 323] on div at bounding box center [312, 313] width 68 height 39
click at [126, 158] on button "consult" at bounding box center [104, 168] width 54 height 29
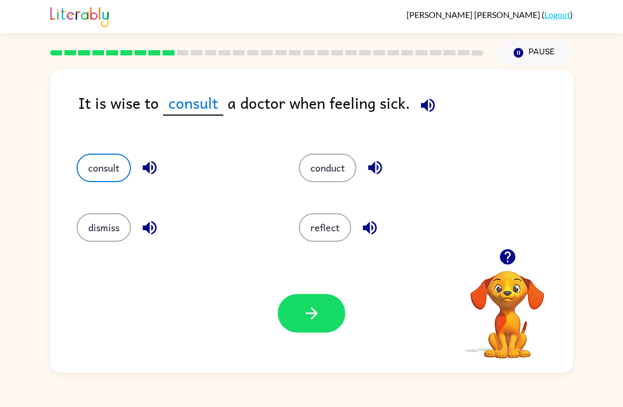
click at [308, 322] on icon "button" at bounding box center [311, 313] width 18 height 18
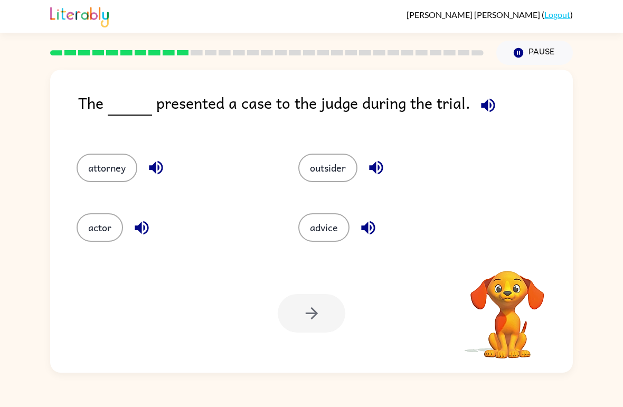
click at [517, 288] on video "Your browser must support playing .mp4 files to use Literably. Please try using…" at bounding box center [507, 307] width 106 height 106
click at [89, 180] on button "attorney" at bounding box center [107, 168] width 61 height 29
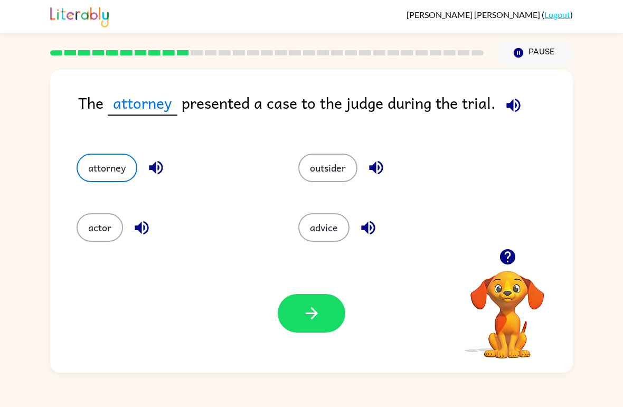
click at [322, 319] on button "button" at bounding box center [312, 313] width 68 height 39
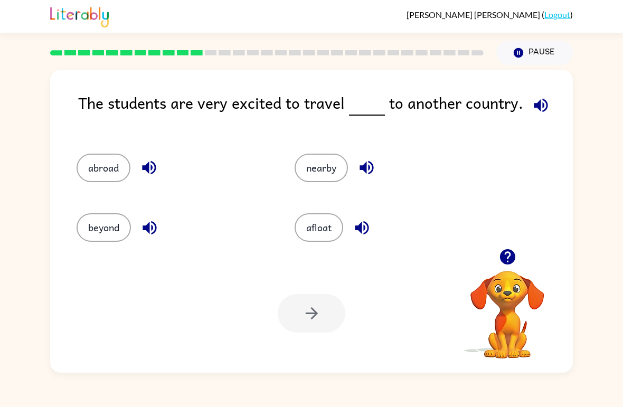
click at [15, 174] on div "The students are very excited to travel to another country. abroad nearby beyon…" at bounding box center [311, 219] width 623 height 308
click at [331, 170] on button "nearby" at bounding box center [321, 168] width 53 height 29
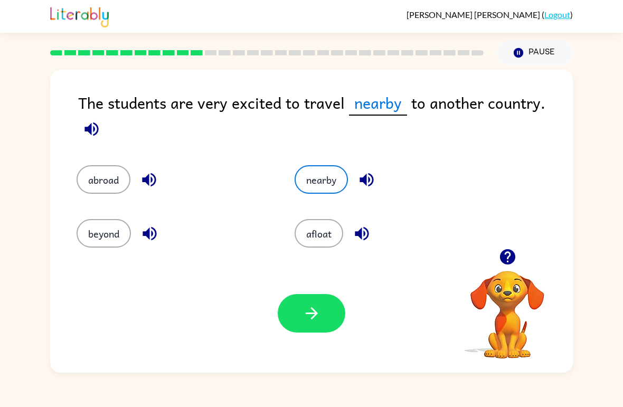
click at [336, 325] on button "button" at bounding box center [312, 313] width 68 height 39
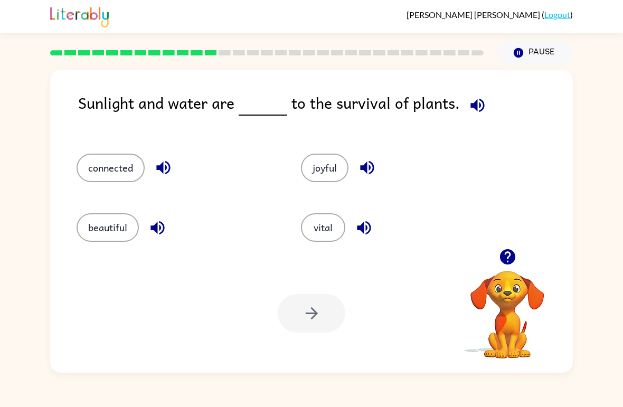
click at [93, 175] on button "connected" at bounding box center [111, 168] width 68 height 29
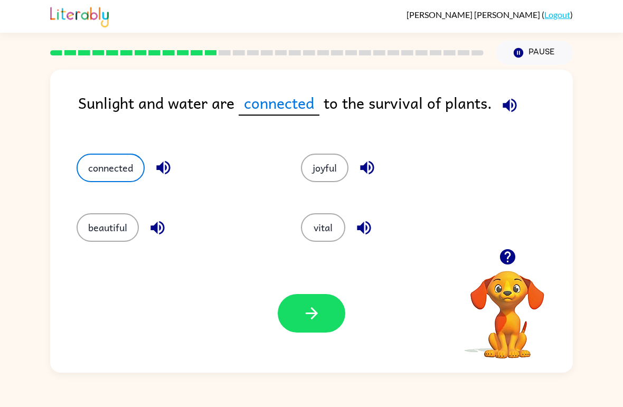
click at [326, 241] on button "vital" at bounding box center [323, 227] width 44 height 29
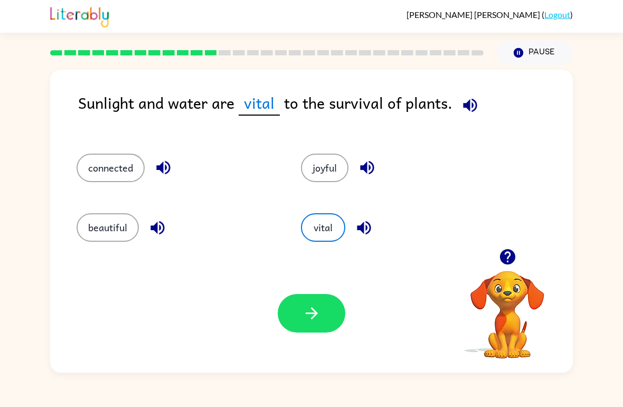
click at [306, 321] on icon "button" at bounding box center [311, 313] width 18 height 18
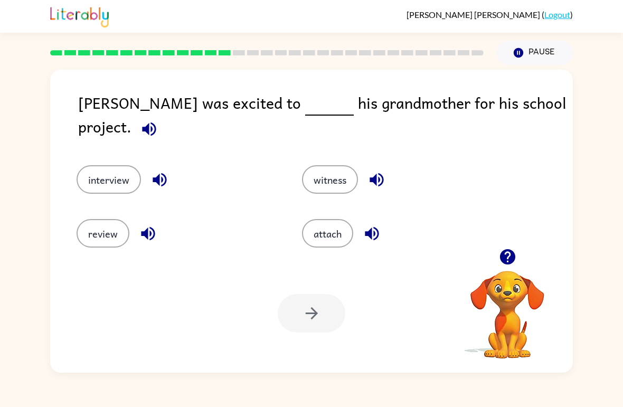
click at [88, 167] on button "interview" at bounding box center [109, 179] width 64 height 29
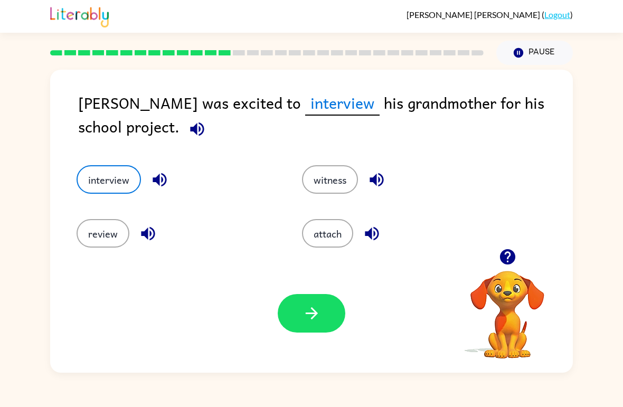
click at [322, 322] on button "button" at bounding box center [312, 313] width 68 height 39
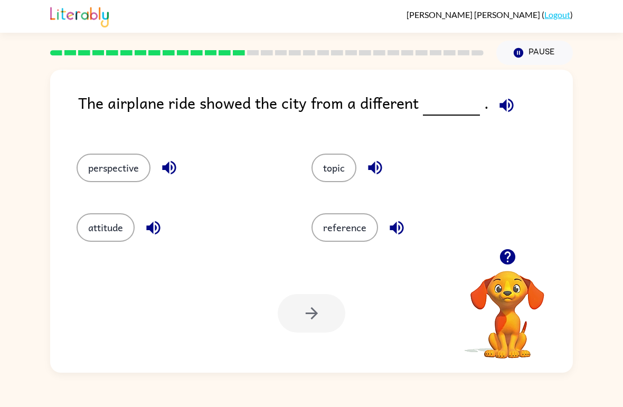
click at [112, 164] on button "perspective" at bounding box center [114, 168] width 74 height 29
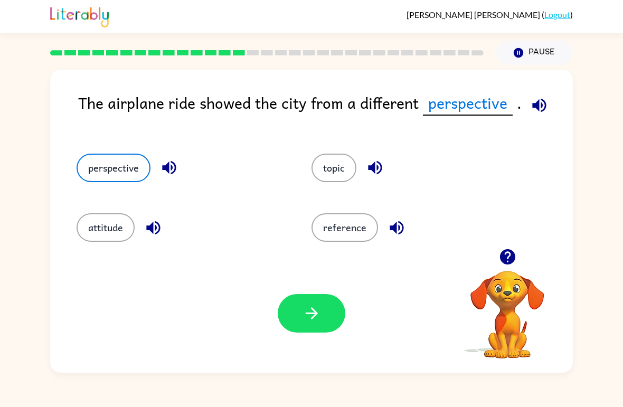
click at [303, 325] on button "button" at bounding box center [312, 313] width 68 height 39
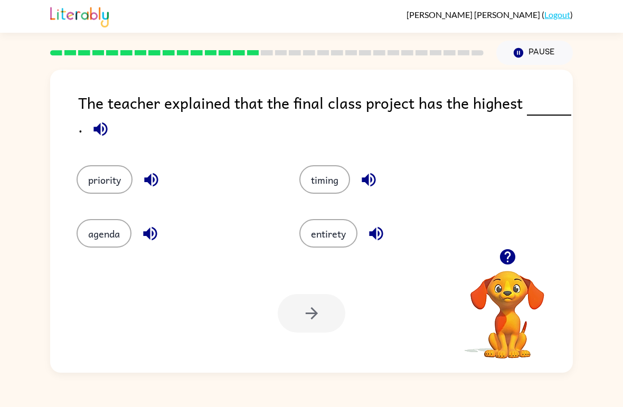
click at [135, 164] on div "priority" at bounding box center [167, 172] width 223 height 54
click at [106, 180] on button "priority" at bounding box center [105, 179] width 56 height 29
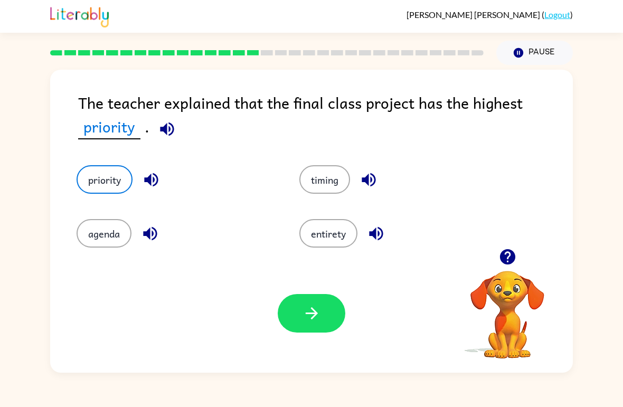
click at [330, 328] on button "button" at bounding box center [312, 313] width 68 height 39
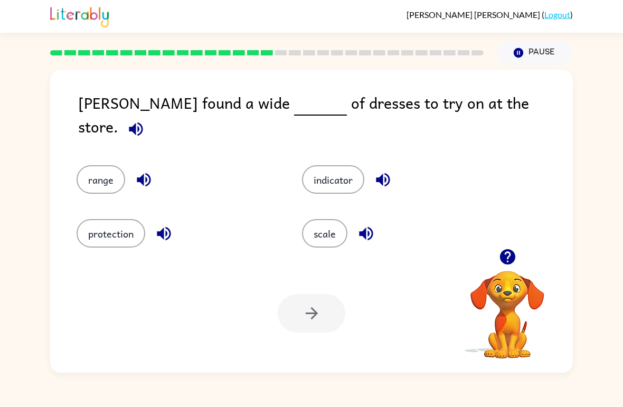
click at [337, 232] on button "scale" at bounding box center [324, 233] width 45 height 29
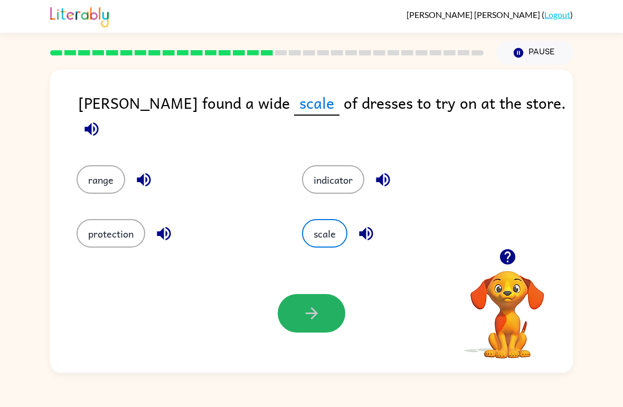
click at [321, 320] on button "button" at bounding box center [312, 313] width 68 height 39
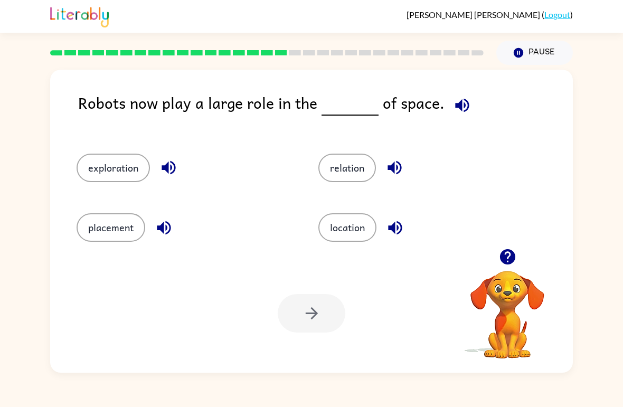
click at [132, 168] on button "exploration" at bounding box center [113, 168] width 73 height 29
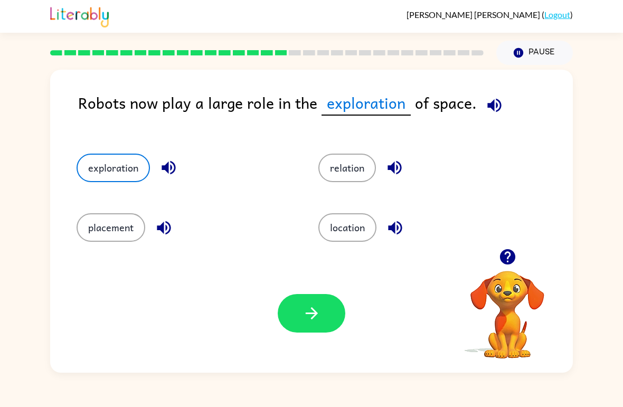
click at [315, 329] on button "button" at bounding box center [312, 313] width 68 height 39
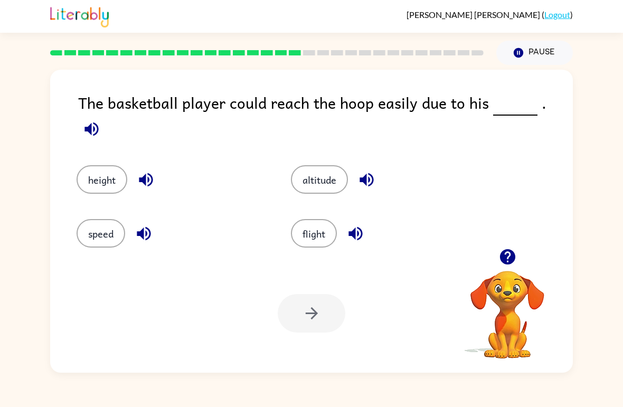
click at [92, 174] on button "height" at bounding box center [102, 179] width 51 height 29
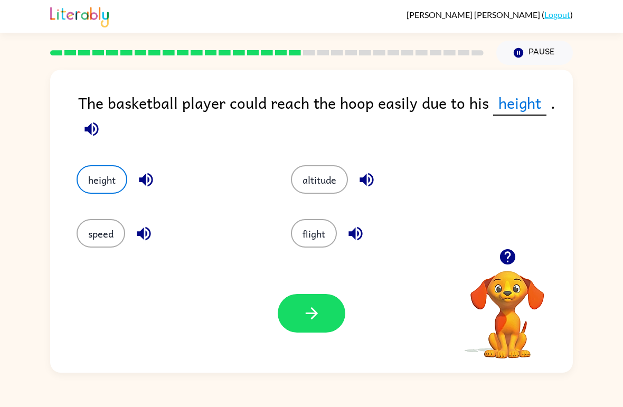
click at [347, 335] on div "Your browser must support playing .mp4 files to use Literably. Please try using…" at bounding box center [311, 313] width 523 height 119
click at [317, 323] on button "button" at bounding box center [312, 313] width 68 height 39
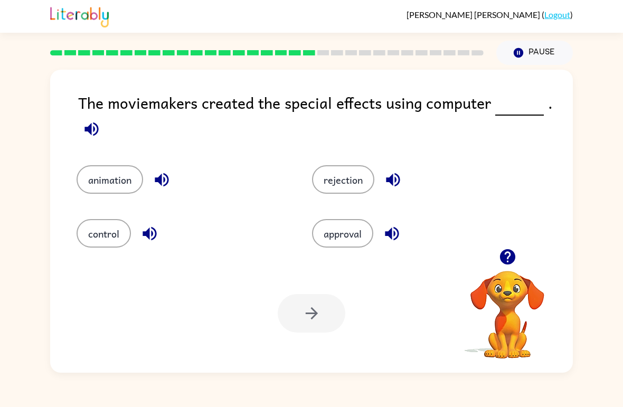
click at [125, 193] on button "animation" at bounding box center [110, 179] width 67 height 29
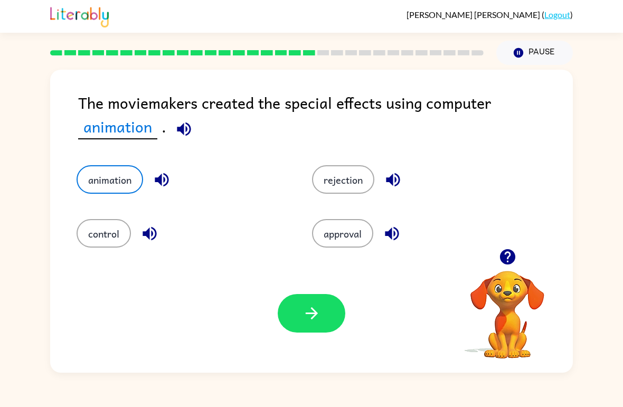
click at [318, 323] on button "button" at bounding box center [312, 313] width 68 height 39
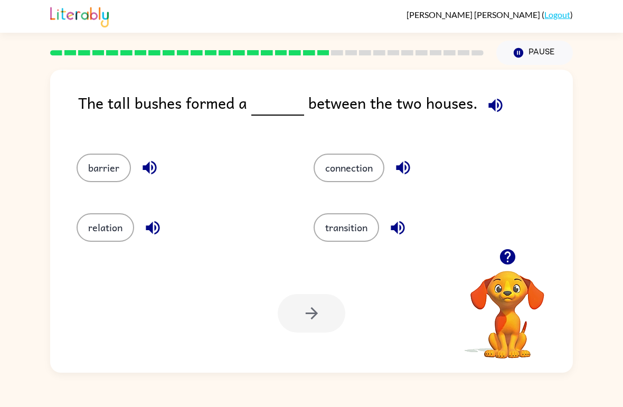
click at [617, 46] on div "Juan-Jose Rodriguez-Ramirez ( Logout ) Pause Pause The tall bushes formed a bet…" at bounding box center [311, 203] width 623 height 407
click at [102, 168] on button "barrier" at bounding box center [104, 168] width 54 height 29
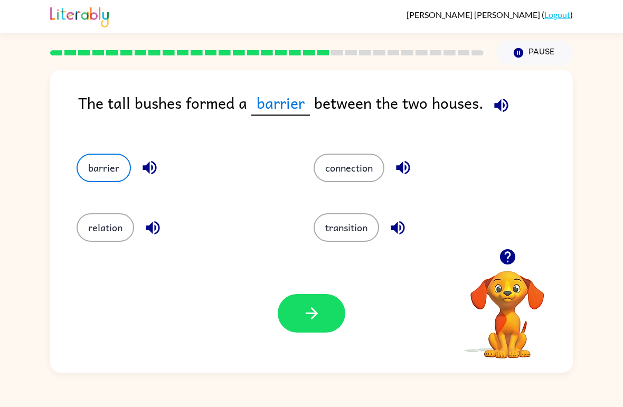
click at [294, 333] on button "button" at bounding box center [312, 313] width 68 height 39
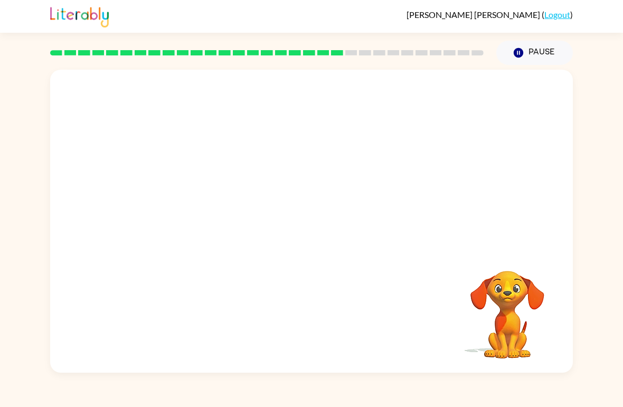
click at [563, 173] on video "Your browser must support playing .mp4 files to use Literably. Please try using…" at bounding box center [311, 159] width 523 height 179
click at [341, 234] on div at bounding box center [312, 226] width 68 height 39
click at [333, 212] on button "button" at bounding box center [312, 226] width 68 height 39
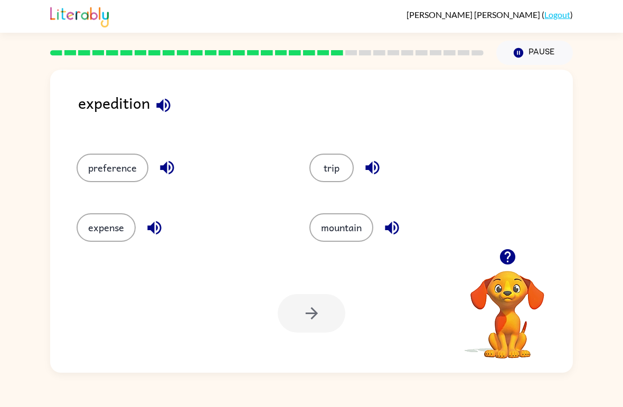
click at [503, 241] on div "mountain" at bounding box center [413, 227] width 208 height 29
click at [511, 254] on icon "button" at bounding box center [506, 256] width 15 height 15
click at [338, 168] on button "trip" at bounding box center [331, 168] width 44 height 29
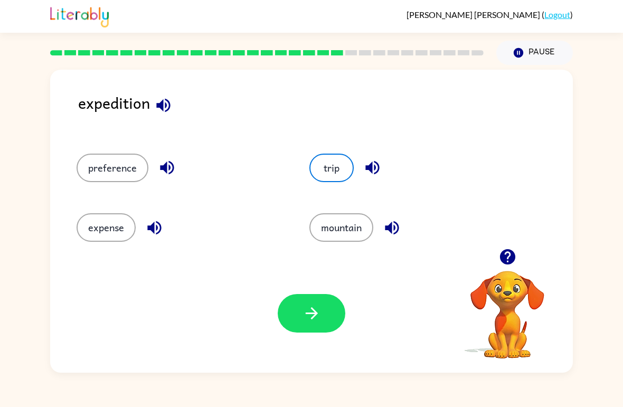
click at [336, 315] on button "button" at bounding box center [312, 313] width 68 height 39
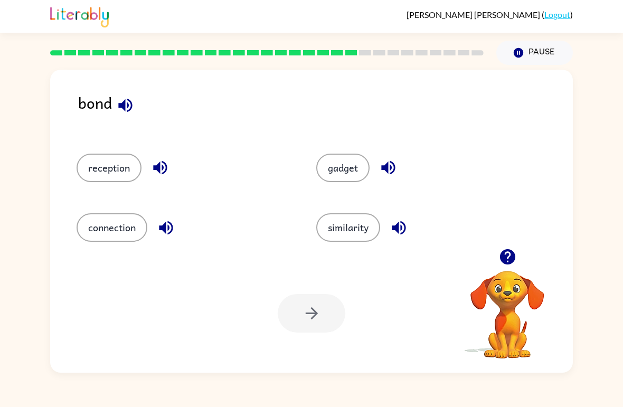
click at [506, 257] on icon "button" at bounding box center [506, 256] width 15 height 15
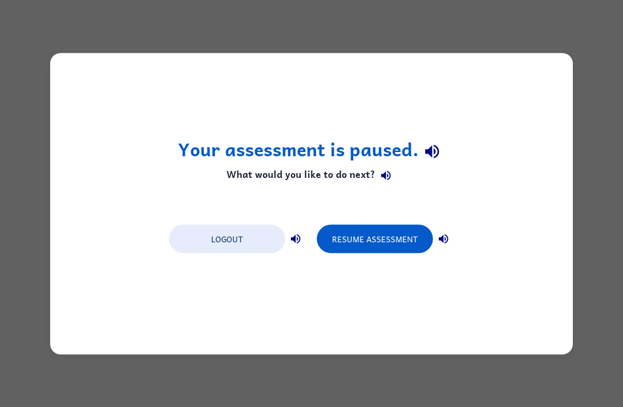
click at [394, 234] on button "Resume Assessment" at bounding box center [375, 238] width 116 height 29
click at [394, 232] on button "Resume Assessment" at bounding box center [375, 238] width 116 height 29
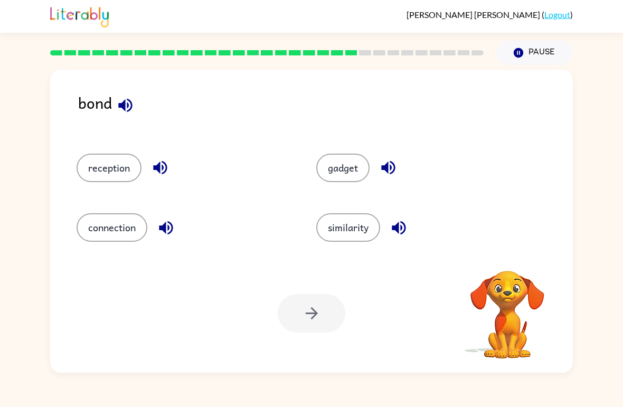
click at [91, 168] on button "reception" at bounding box center [109, 168] width 65 height 29
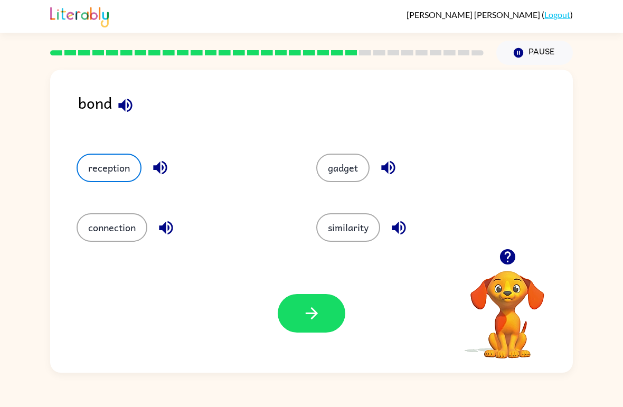
click at [84, 222] on button "connection" at bounding box center [112, 227] width 71 height 29
click at [334, 315] on button "button" at bounding box center [312, 313] width 68 height 39
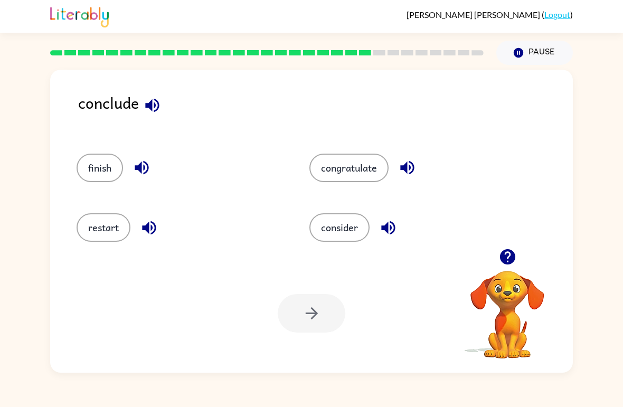
click at [103, 174] on button "finish" at bounding box center [100, 168] width 46 height 29
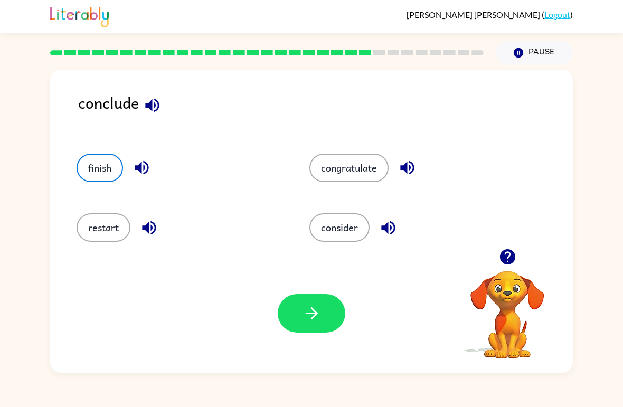
click at [327, 318] on button "button" at bounding box center [312, 313] width 68 height 39
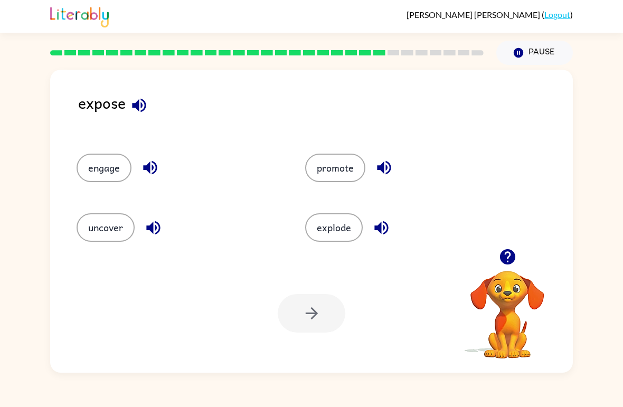
click at [98, 231] on button "uncover" at bounding box center [106, 227] width 58 height 29
click at [337, 316] on button "button" at bounding box center [312, 313] width 68 height 39
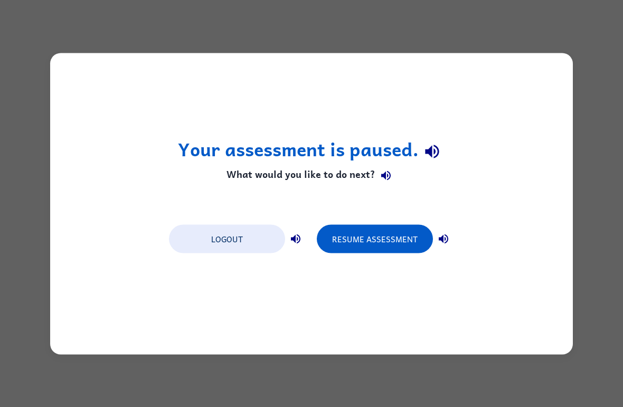
click at [390, 236] on button "Resume Assessment" at bounding box center [375, 238] width 116 height 29
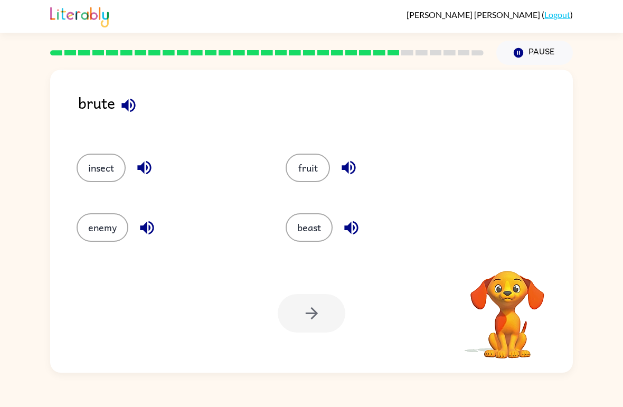
click at [90, 224] on button "enemy" at bounding box center [103, 227] width 52 height 29
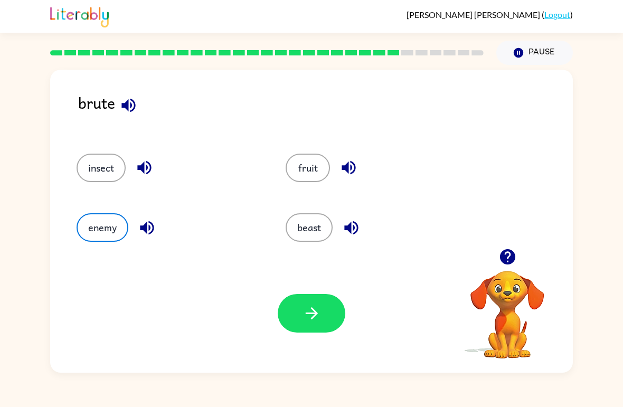
click at [337, 322] on button "button" at bounding box center [312, 313] width 68 height 39
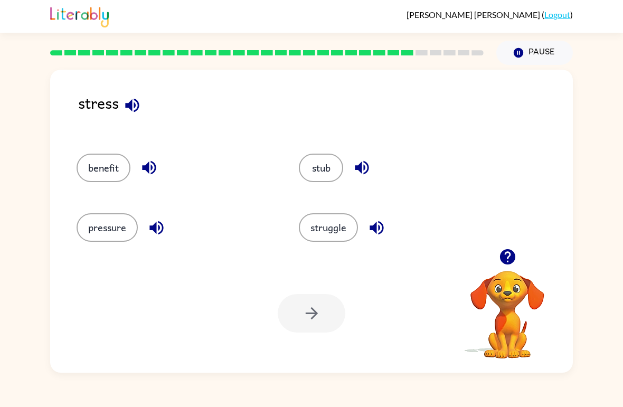
click at [335, 229] on button "struggle" at bounding box center [328, 227] width 59 height 29
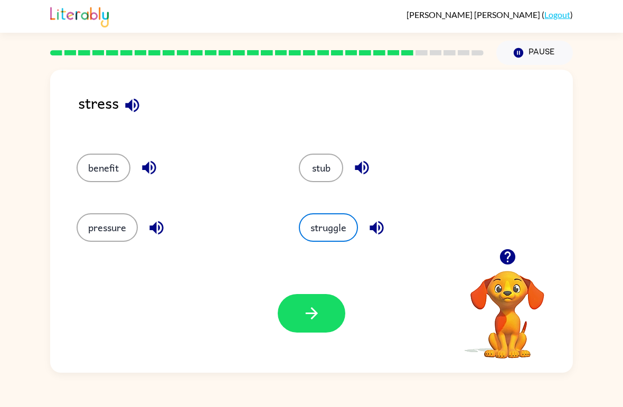
click at [335, 322] on button "button" at bounding box center [312, 313] width 68 height 39
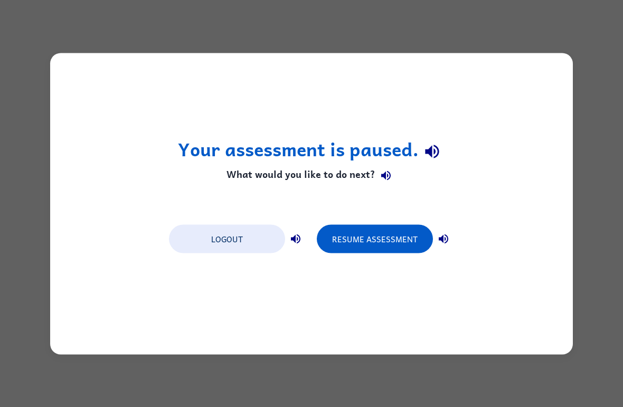
click at [393, 239] on button "Resume Assessment" at bounding box center [375, 238] width 116 height 29
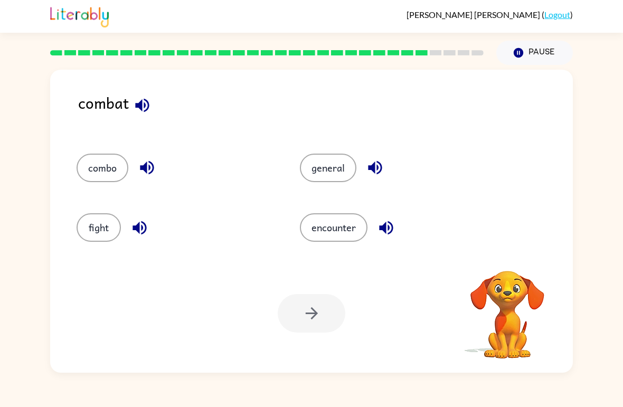
click at [103, 223] on button "fight" at bounding box center [99, 227] width 44 height 29
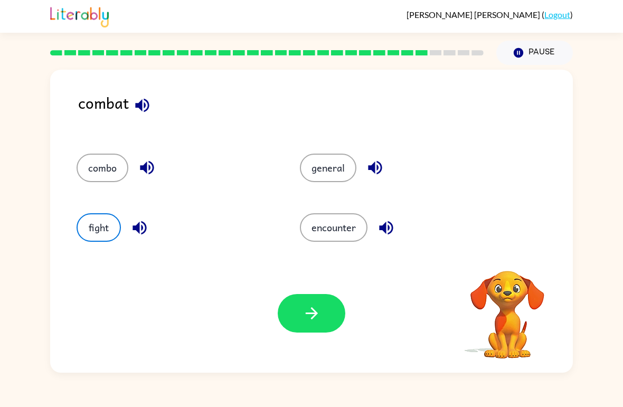
click at [334, 316] on button "button" at bounding box center [312, 313] width 68 height 39
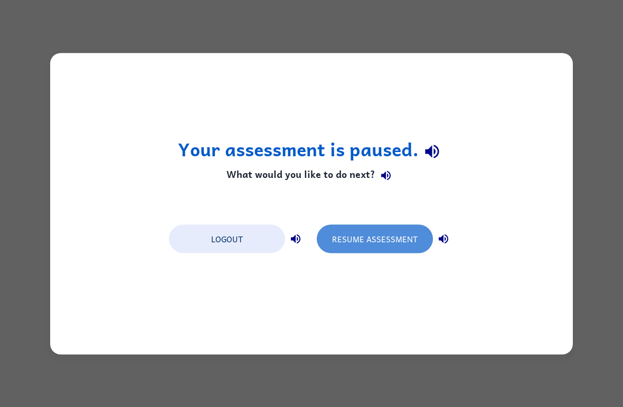
click at [378, 244] on button "Resume Assessment" at bounding box center [375, 238] width 116 height 29
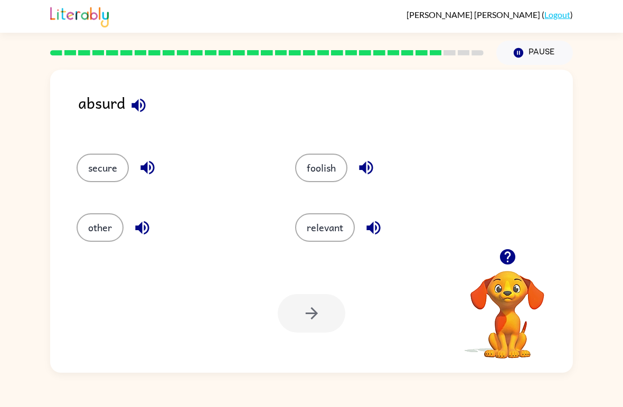
click at [335, 170] on button "foolish" at bounding box center [321, 168] width 52 height 29
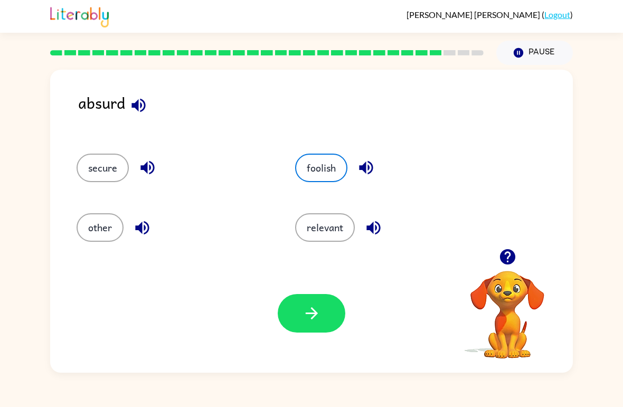
click at [329, 311] on button "button" at bounding box center [312, 313] width 68 height 39
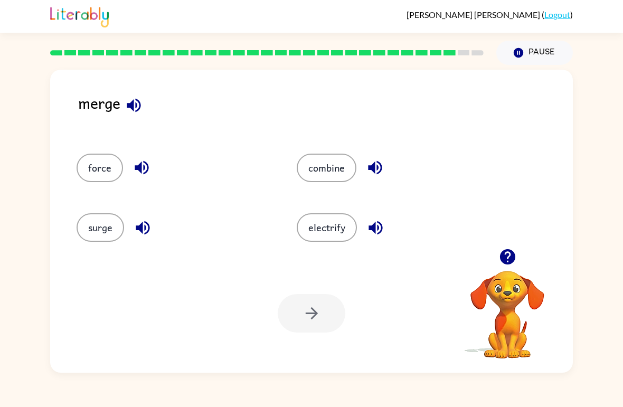
click at [345, 181] on button "combine" at bounding box center [327, 168] width 60 height 29
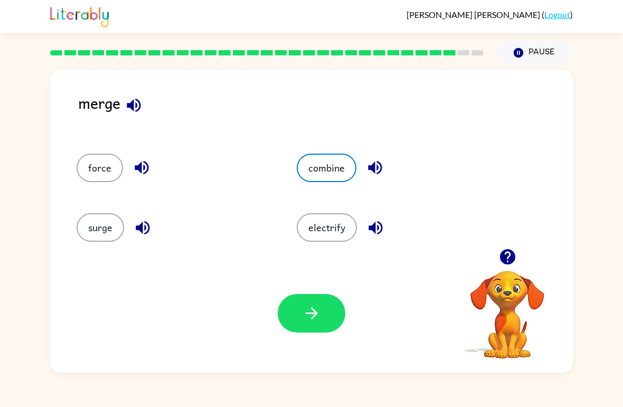
click at [323, 319] on button "button" at bounding box center [312, 313] width 68 height 39
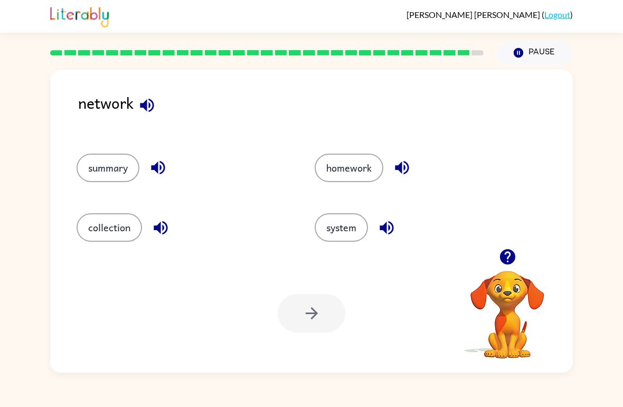
click at [364, 213] on div "system" at bounding box center [414, 223] width 238 height 60
click at [360, 232] on button "system" at bounding box center [341, 227] width 53 height 29
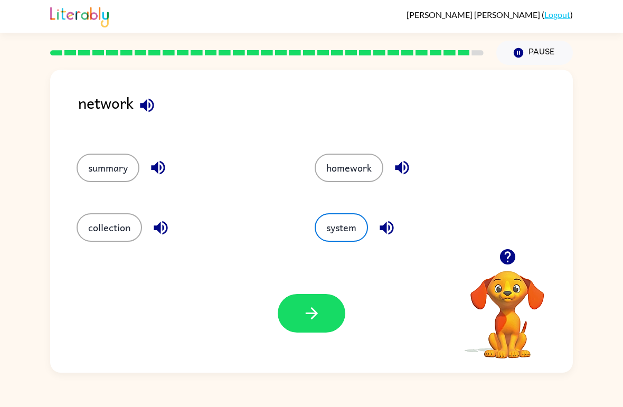
click at [331, 324] on button "button" at bounding box center [312, 313] width 68 height 39
